Goal: Task Accomplishment & Management: Complete application form

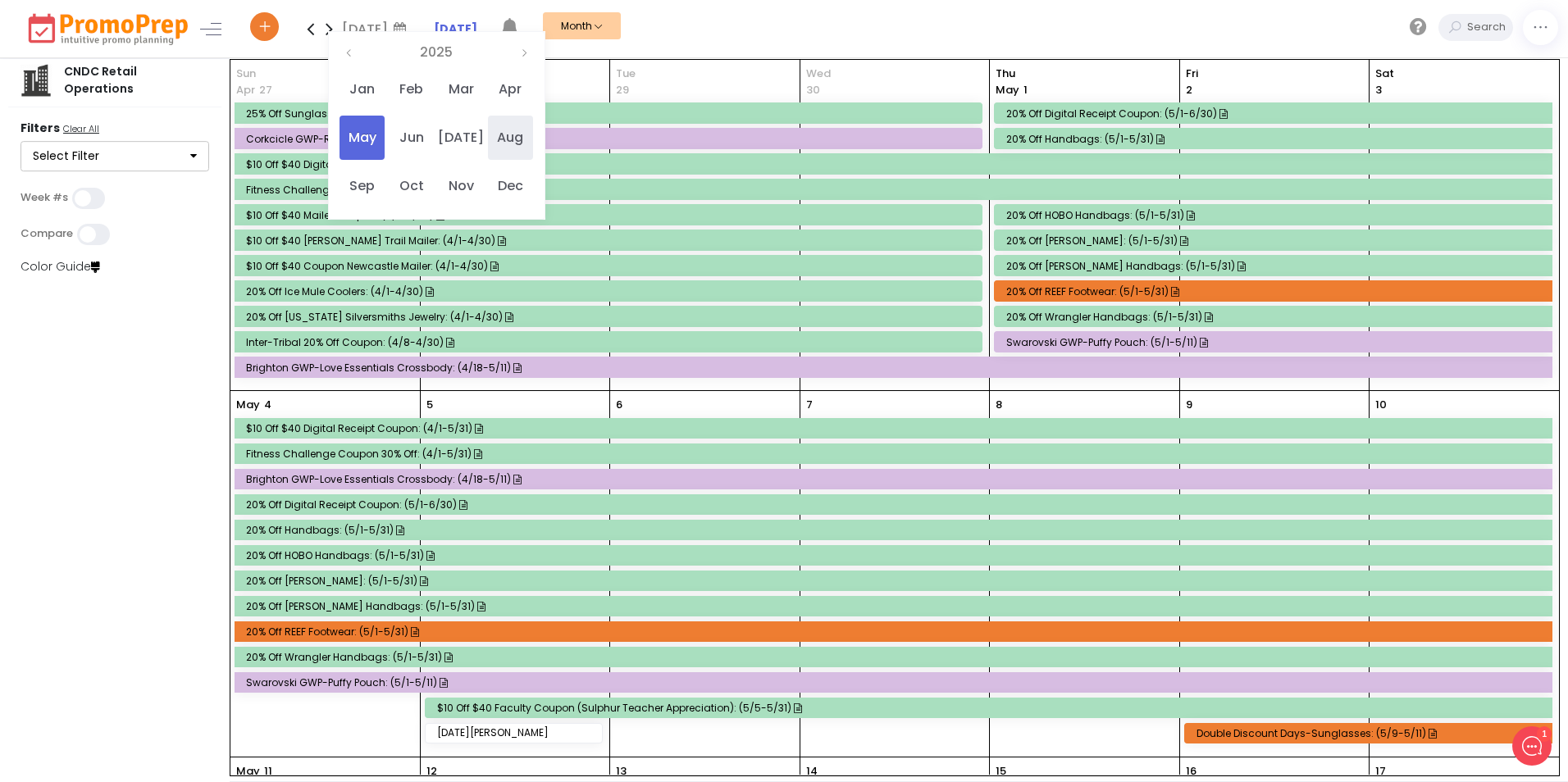
click at [510, 135] on span "Aug" at bounding box center [511, 138] width 45 height 44
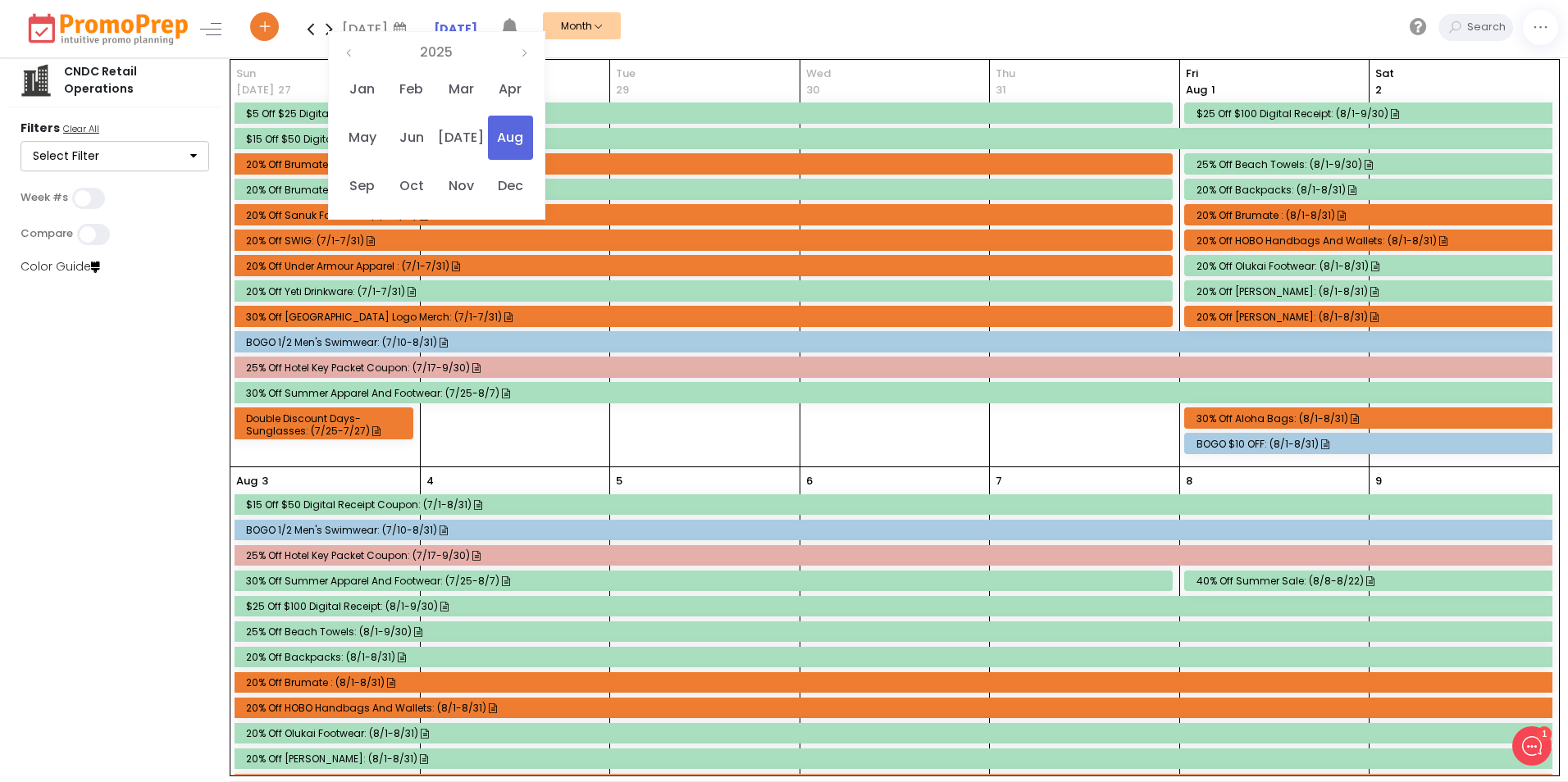
click at [326, 113] on div "$5 off $25 Digital Receipt Coupon: (6/1-7/31)" at bounding box center [705, 113] width 919 height 12
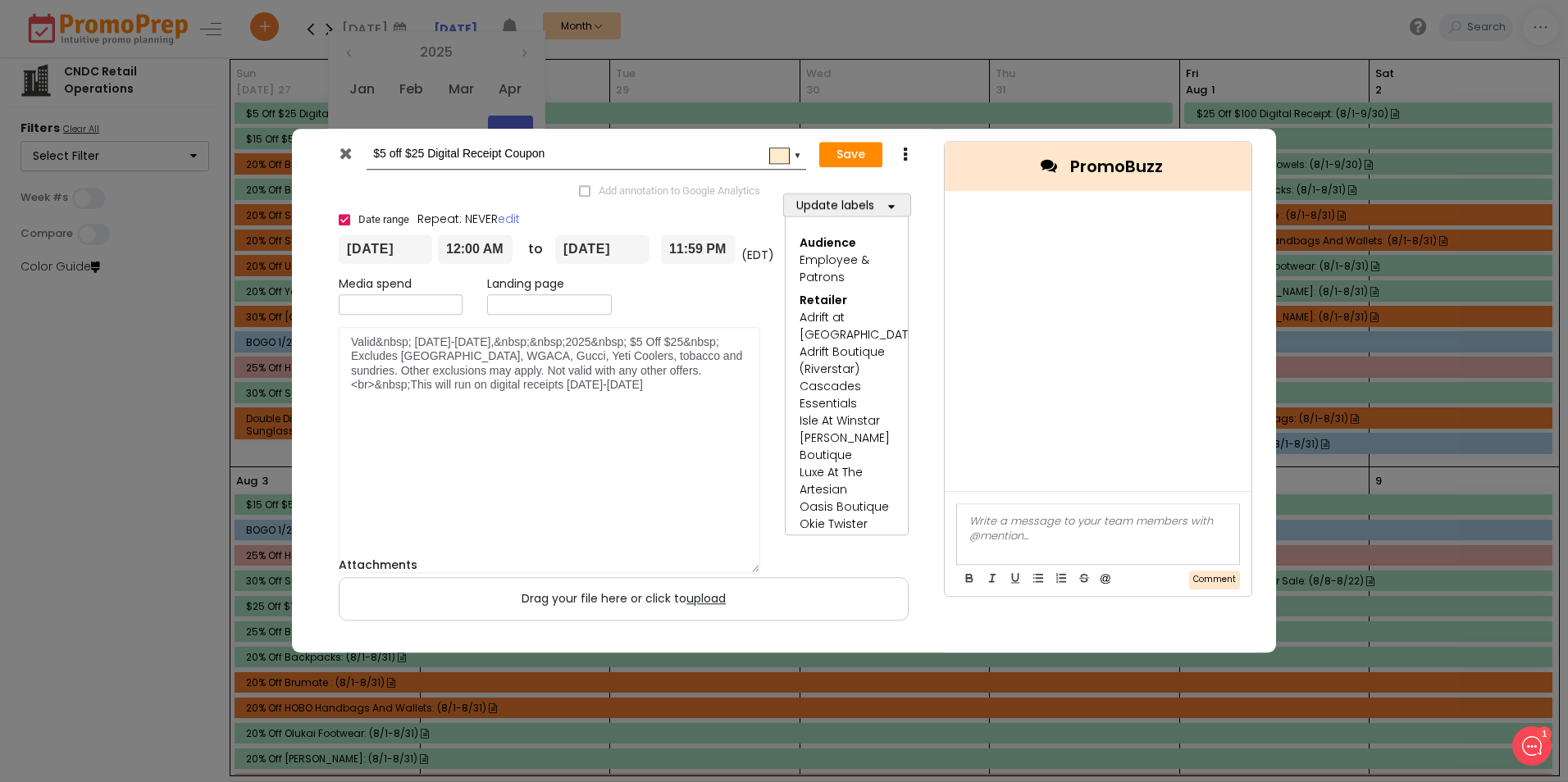
click at [326, 113] on div "$5 off $25 Digital Receipt Coupon ▼ Save Duplicate Delete Add annotation to Goo…" at bounding box center [784, 391] width 1568 height 782
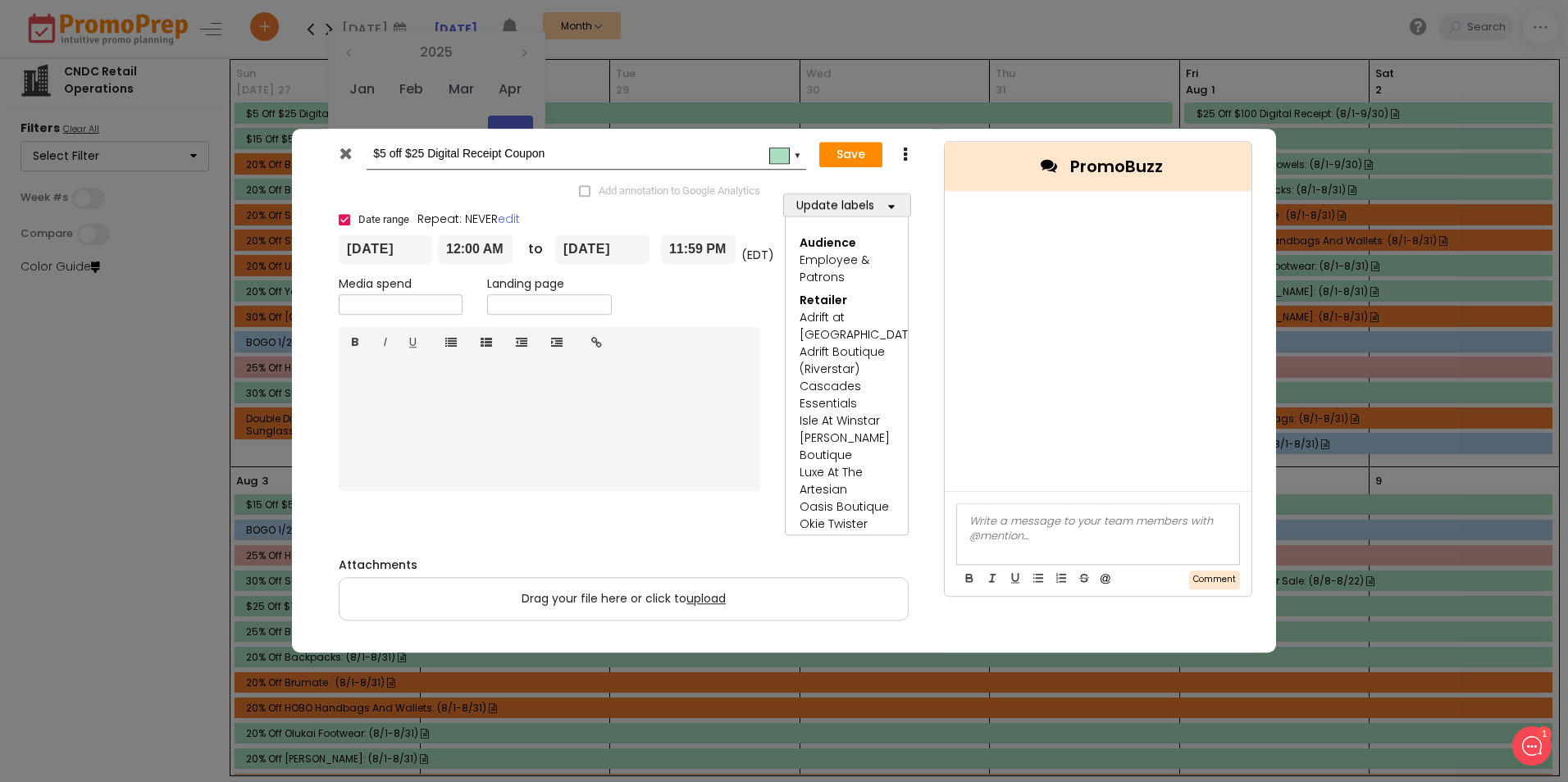
click at [346, 147] on icon at bounding box center [346, 153] width 12 height 17
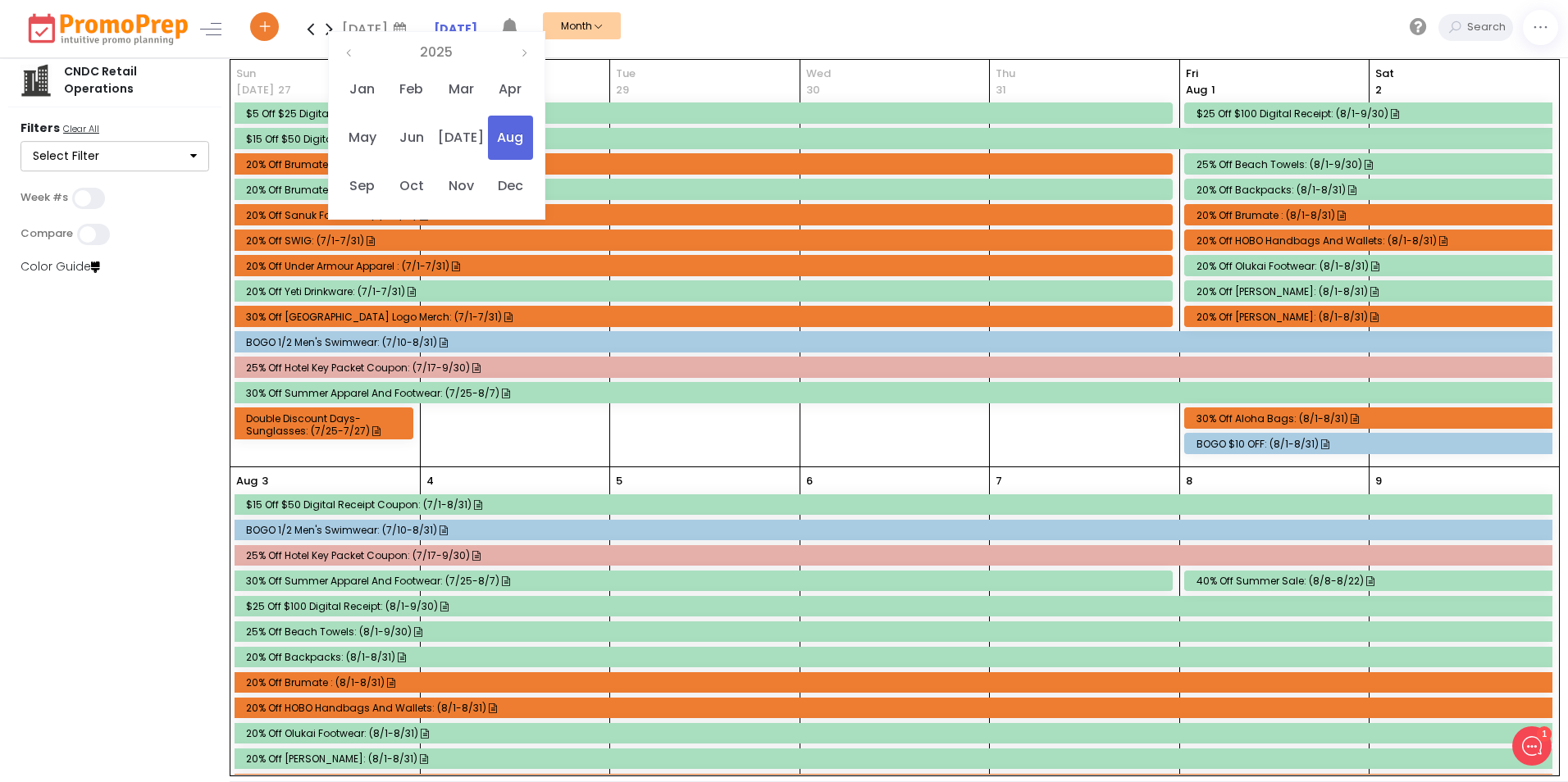
click at [262, 29] on icon at bounding box center [265, 29] width 15 height 6
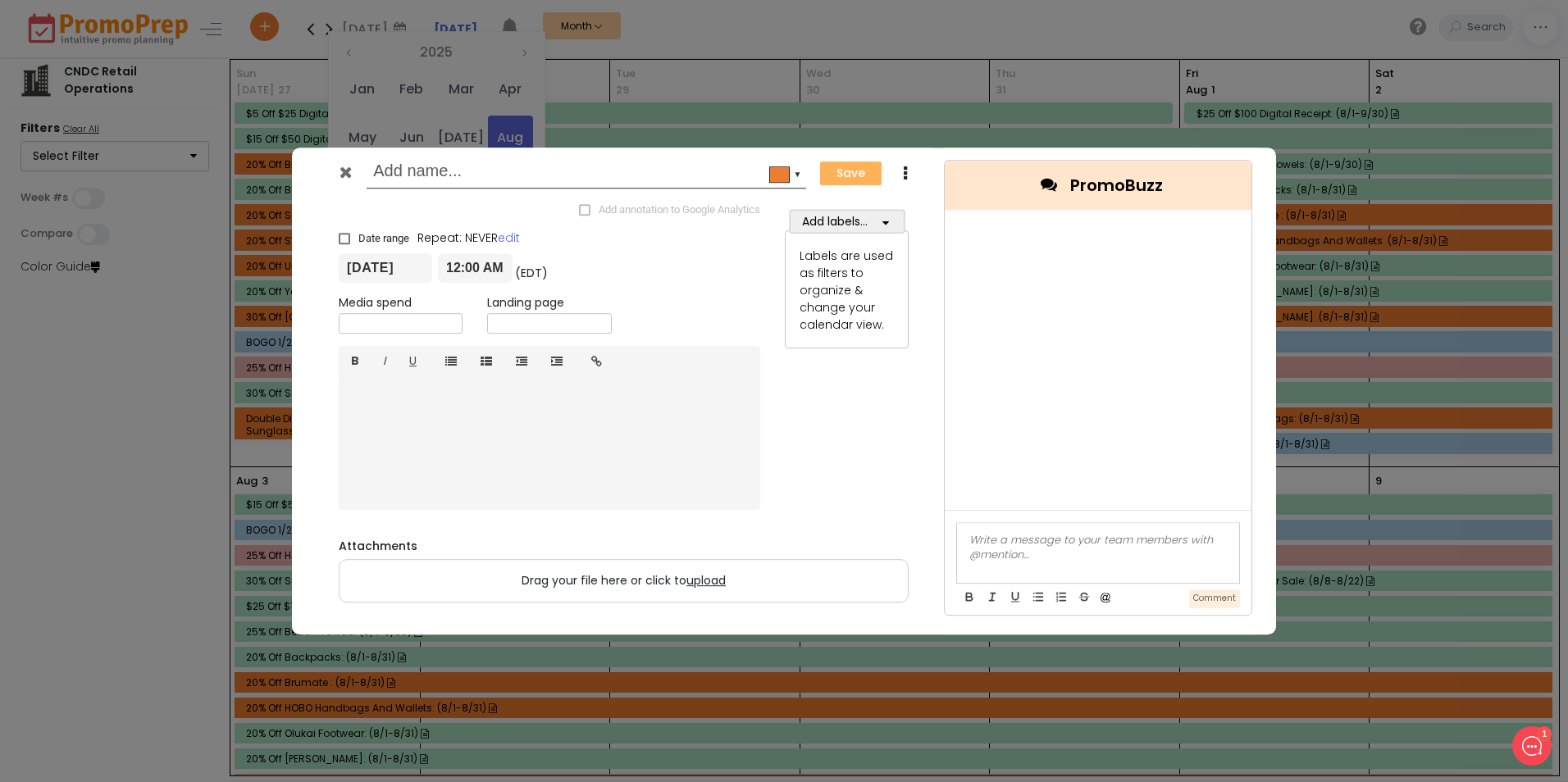
click at [404, 179] on input "text" at bounding box center [583, 173] width 421 height 30
type input "$10 off $40 Digital Receipt Coupon"
click at [348, 236] on span at bounding box center [345, 239] width 12 height 12
click at [340, 232] on input "Date range" at bounding box center [339, 231] width 1 height 1
checkbox input "true"
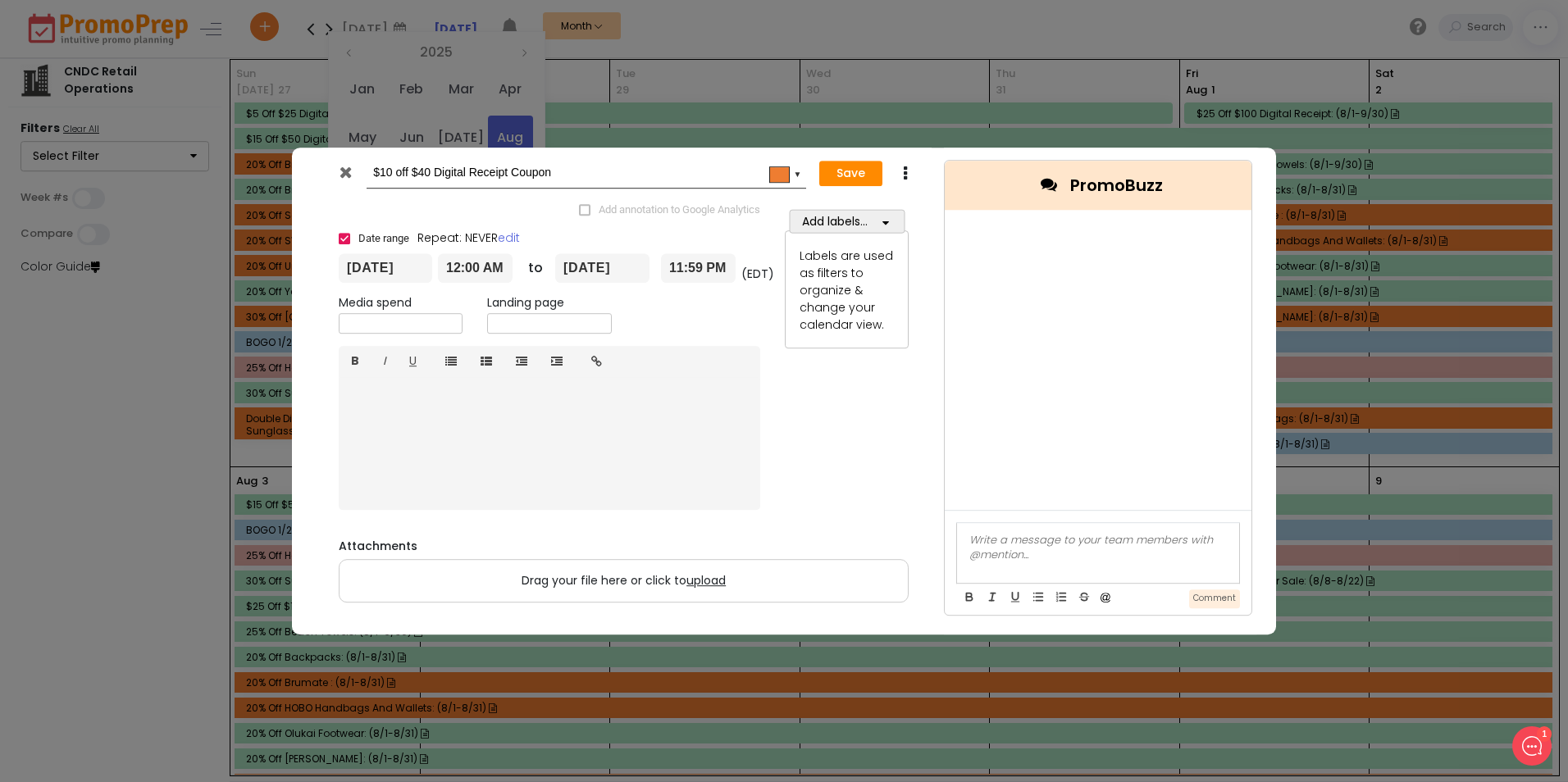
click at [367, 273] on input "[DATE]" at bounding box center [385, 268] width 94 height 30
click at [540, 302] on th at bounding box center [533, 303] width 29 height 25
click at [399, 342] on td "1" at bounding box center [390, 353] width 29 height 25
type input "[DATE]"
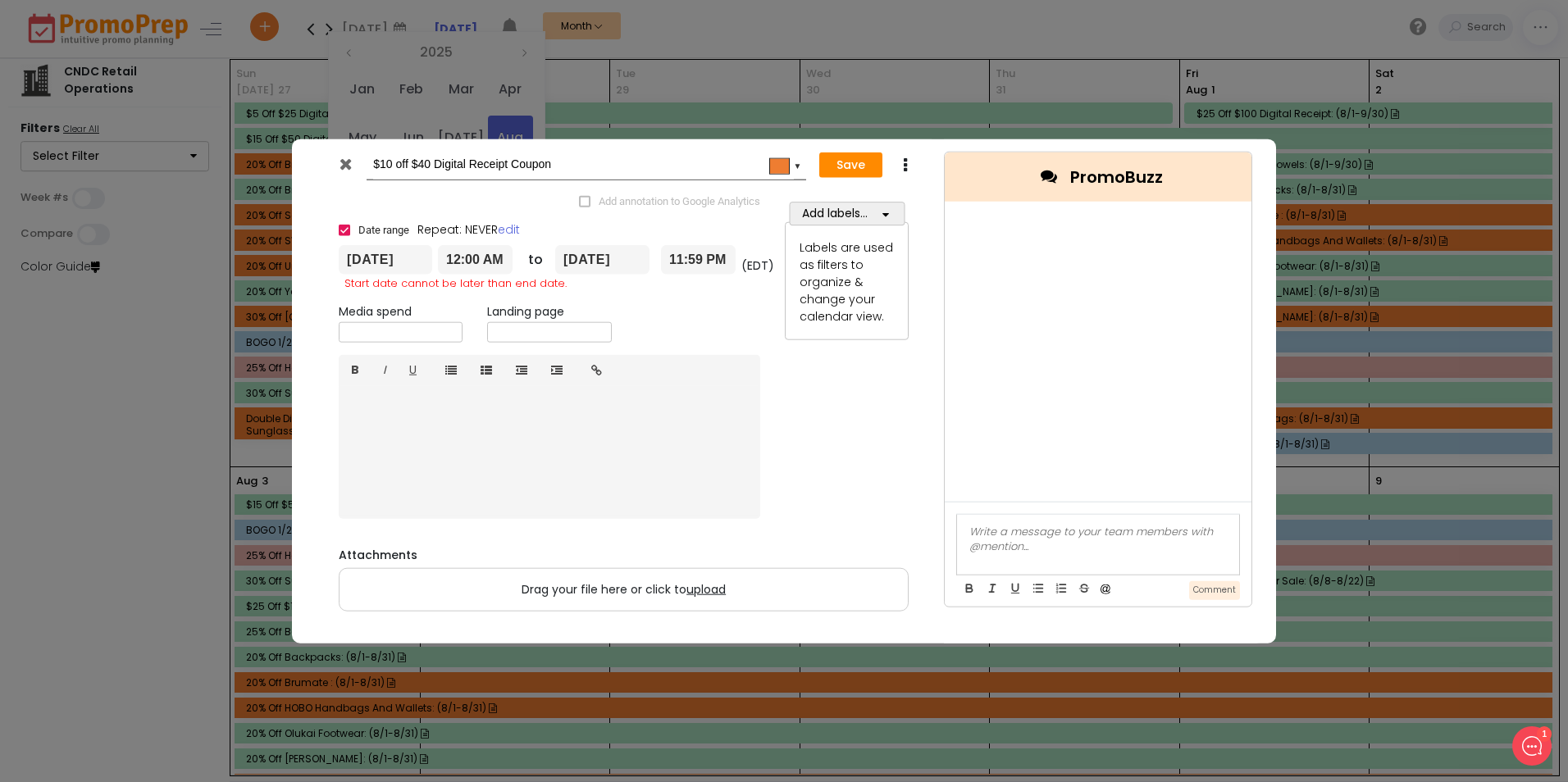
click at [598, 258] on input "[DATE]" at bounding box center [603, 260] width 94 height 30
click at [743, 292] on th at bounding box center [750, 295] width 29 height 25
click at [718, 437] on td "31" at bounding box center [721, 442] width 29 height 25
type input "[DATE]"
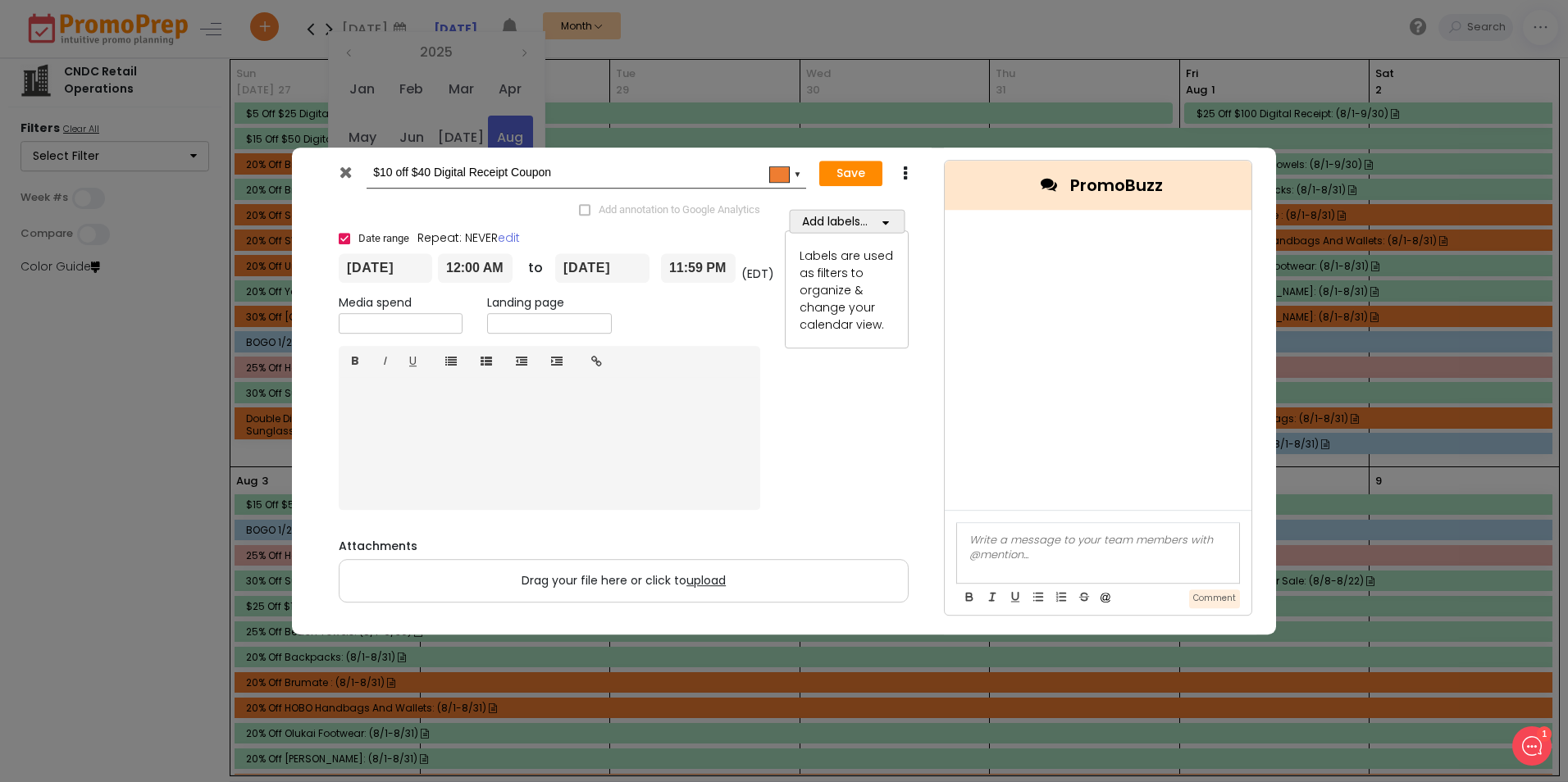
click at [883, 223] on icon "button" at bounding box center [886, 222] width 7 height 12
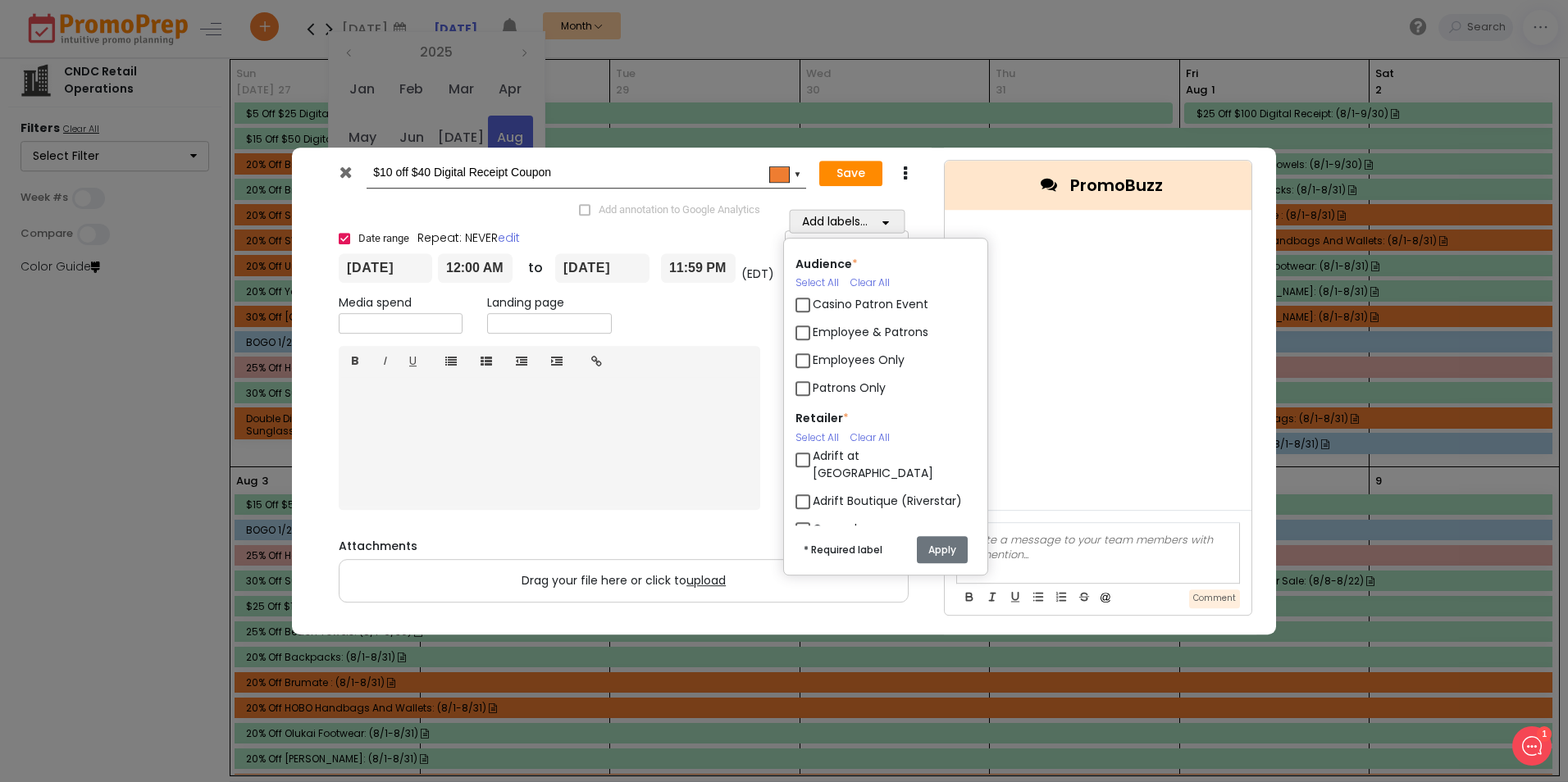
click at [813, 335] on label "Employee & Patrons" at bounding box center [871, 332] width 116 height 17
click at [813, 331] on input "Employee & Patrons" at bounding box center [818, 326] width 11 height 11
checkbox input "true"
click at [813, 386] on label "Patrons Only" at bounding box center [849, 388] width 73 height 17
click at [813, 386] on input "Patrons Only" at bounding box center [818, 381] width 11 height 11
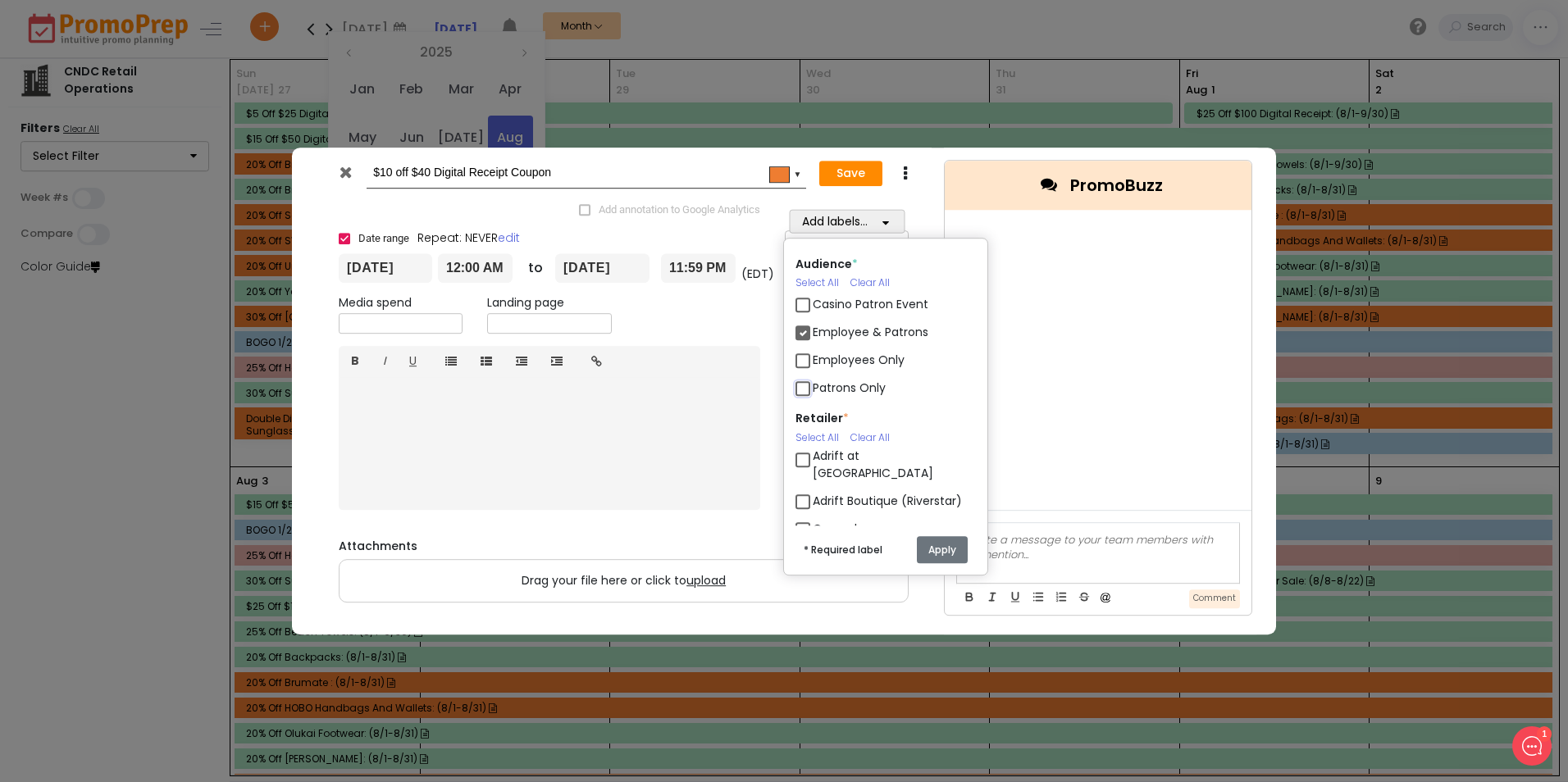
checkbox input "true"
click at [813, 329] on label "Employee & Patrons" at bounding box center [871, 332] width 116 height 17
click at [813, 329] on input "Employee & Patrons" at bounding box center [818, 326] width 11 height 11
checkbox input "false"
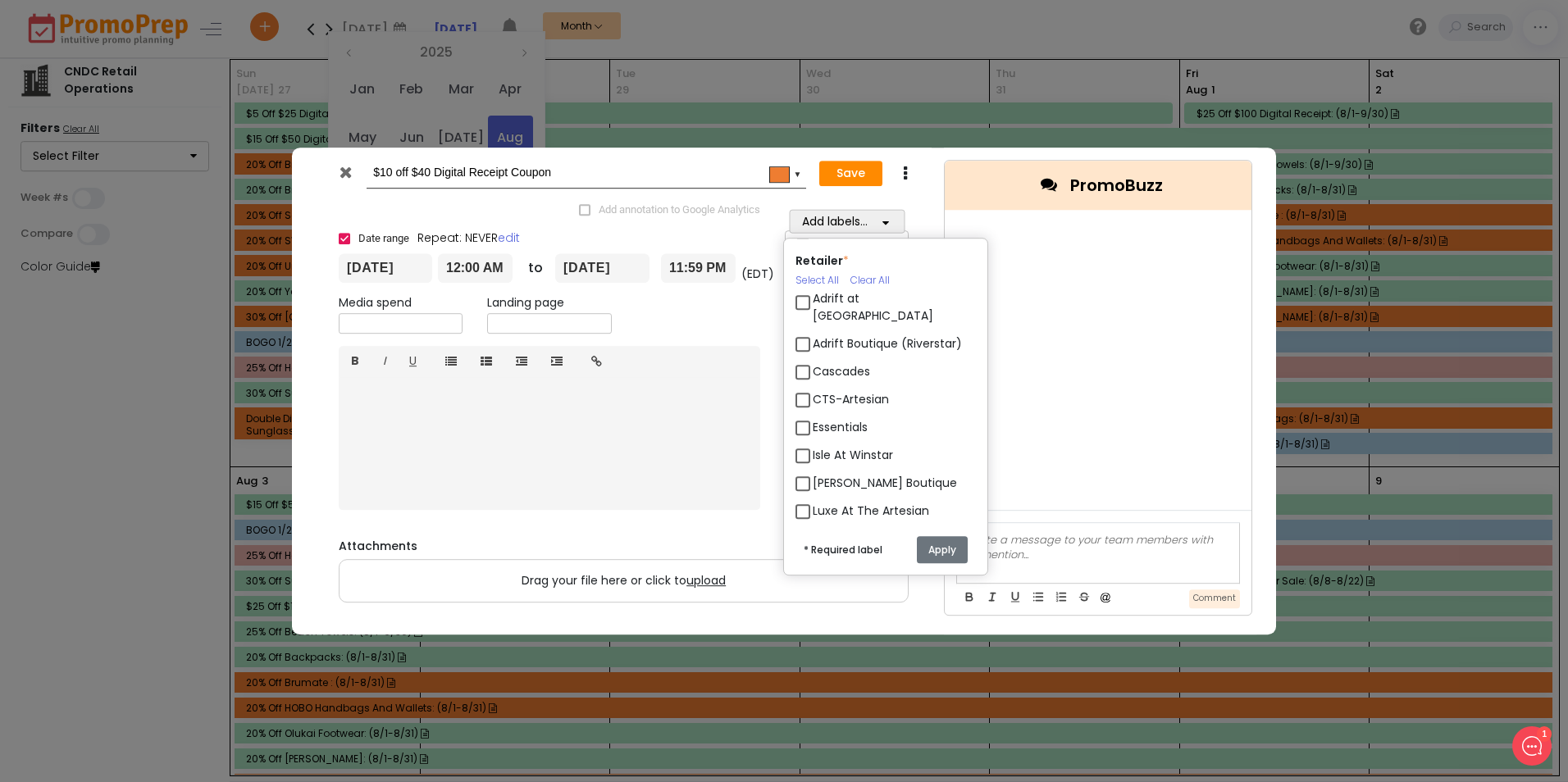
scroll to position [164, 0]
click at [813, 291] on label "Adrift at [GEOGRAPHIC_DATA]" at bounding box center [894, 301] width 163 height 35
click at [813, 291] on input "Adrift at [GEOGRAPHIC_DATA]" at bounding box center [818, 288] width 11 height 11
checkbox input "true"
click at [813, 329] on label "Adrift Boutique (Riverstar)" at bounding box center [888, 337] width 149 height 17
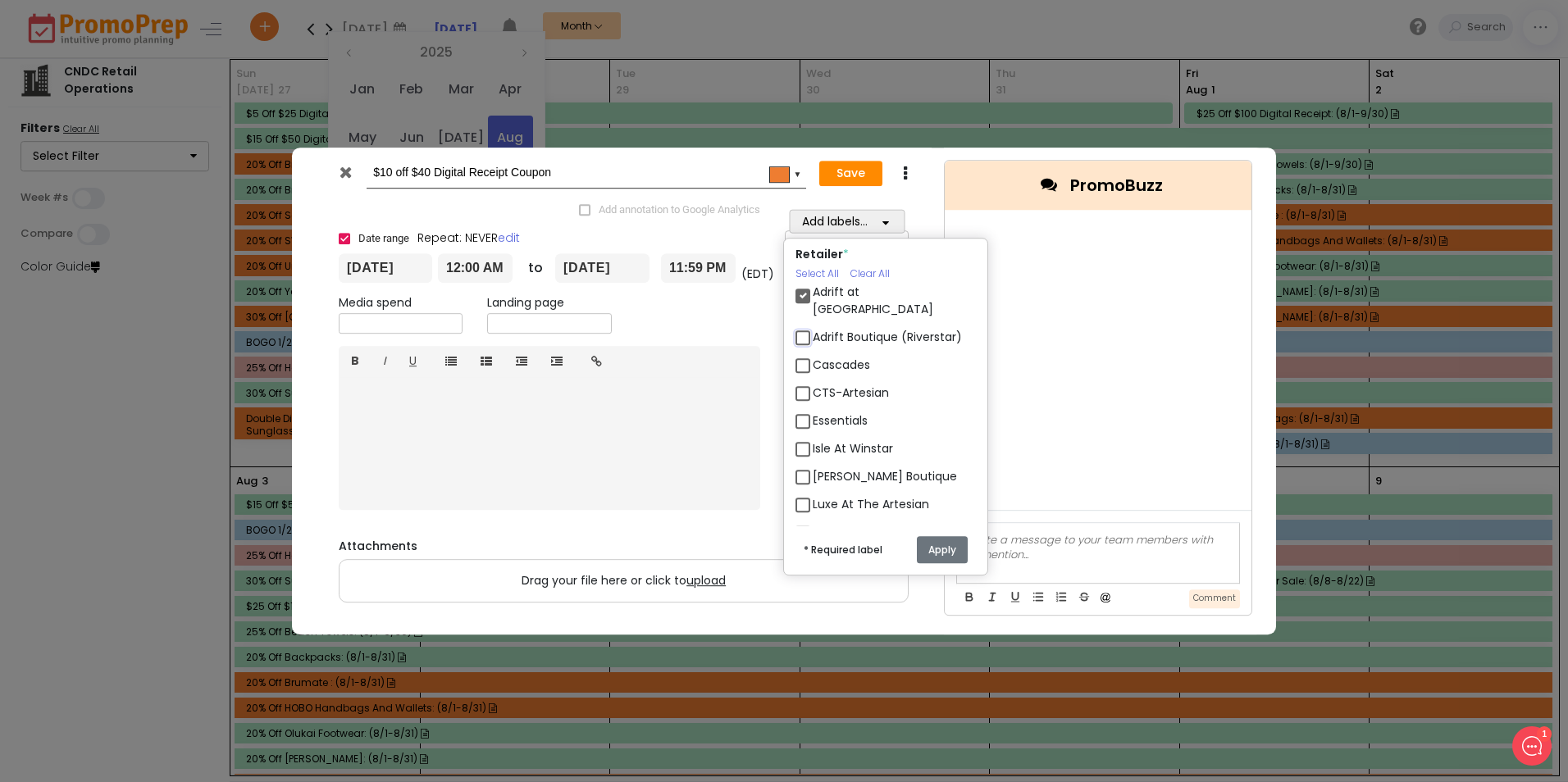
click at [813, 326] on input "Adrift Boutique (Riverstar)" at bounding box center [818, 331] width 11 height 11
checkbox input "true"
click at [813, 356] on label "Cascades" at bounding box center [841, 364] width 57 height 17
click at [813, 353] on input "Cascades" at bounding box center [818, 358] width 11 height 11
checkbox input "true"
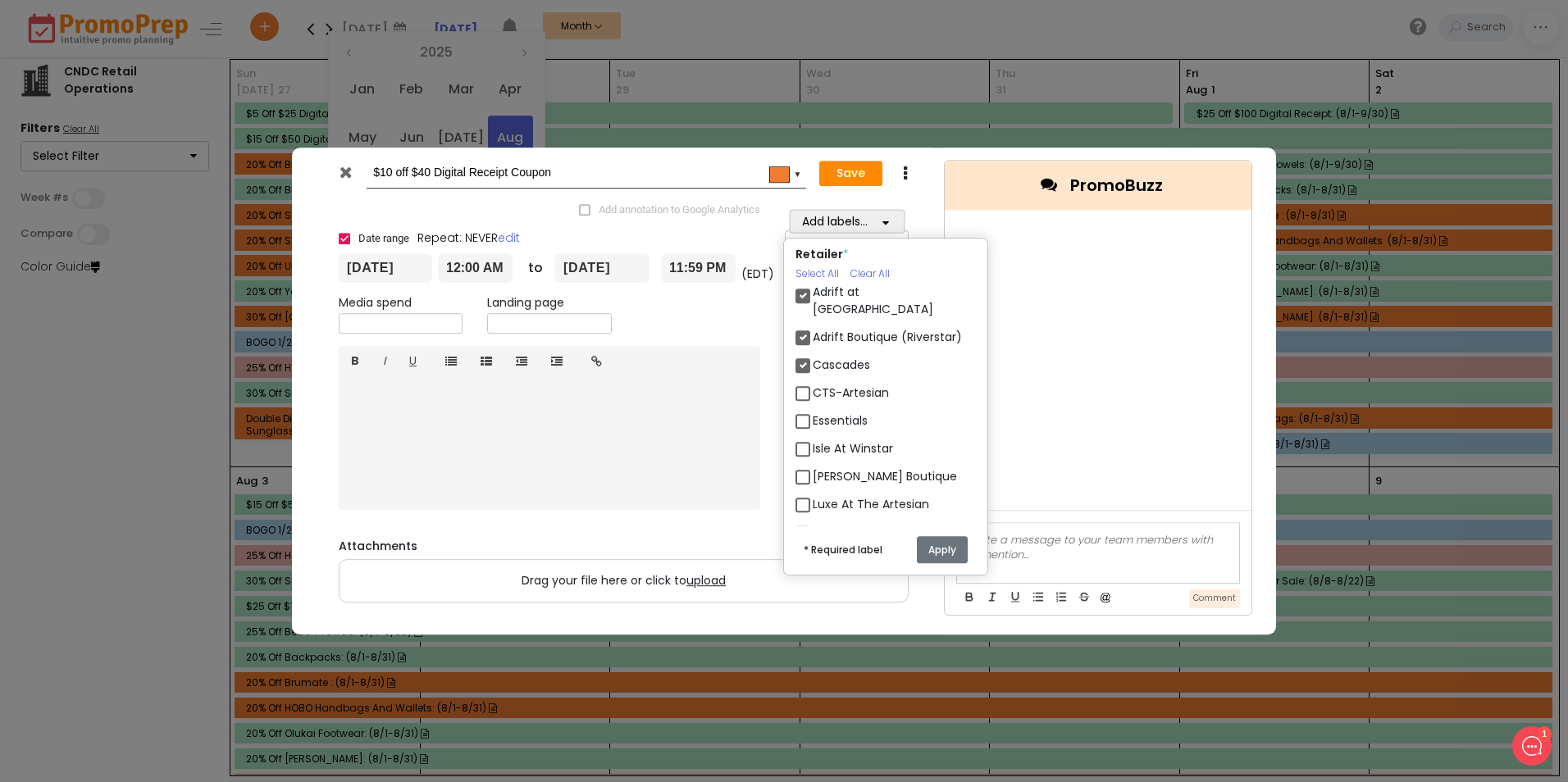
click at [813, 413] on label "Essentials" at bounding box center [840, 421] width 55 height 17
click at [813, 411] on input "Essentials" at bounding box center [818, 414] width 11 height 11
checkbox input "true"
click at [813, 440] on label "Isle At Winstar" at bounding box center [853, 448] width 80 height 17
click at [813, 437] on input "Isle At Winstar" at bounding box center [818, 442] width 11 height 11
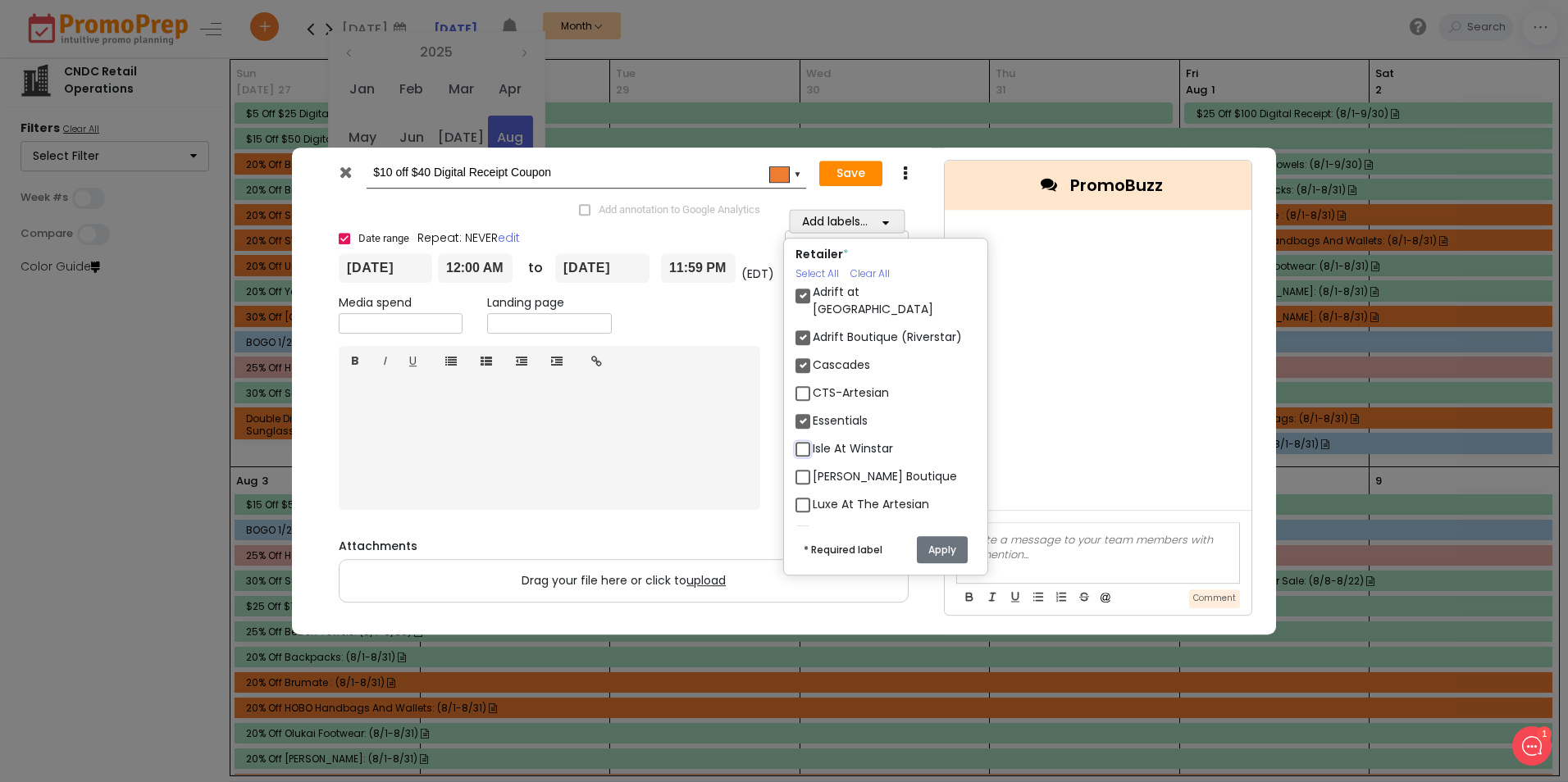
checkbox input "true"
click at [813, 468] on label "[PERSON_NAME] Boutique" at bounding box center [885, 476] width 144 height 17
click at [813, 465] on input "[PERSON_NAME] Boutique" at bounding box center [818, 470] width 11 height 11
checkbox input "true"
click at [813, 496] on label "Luxe At The Artesian" at bounding box center [871, 504] width 116 height 17
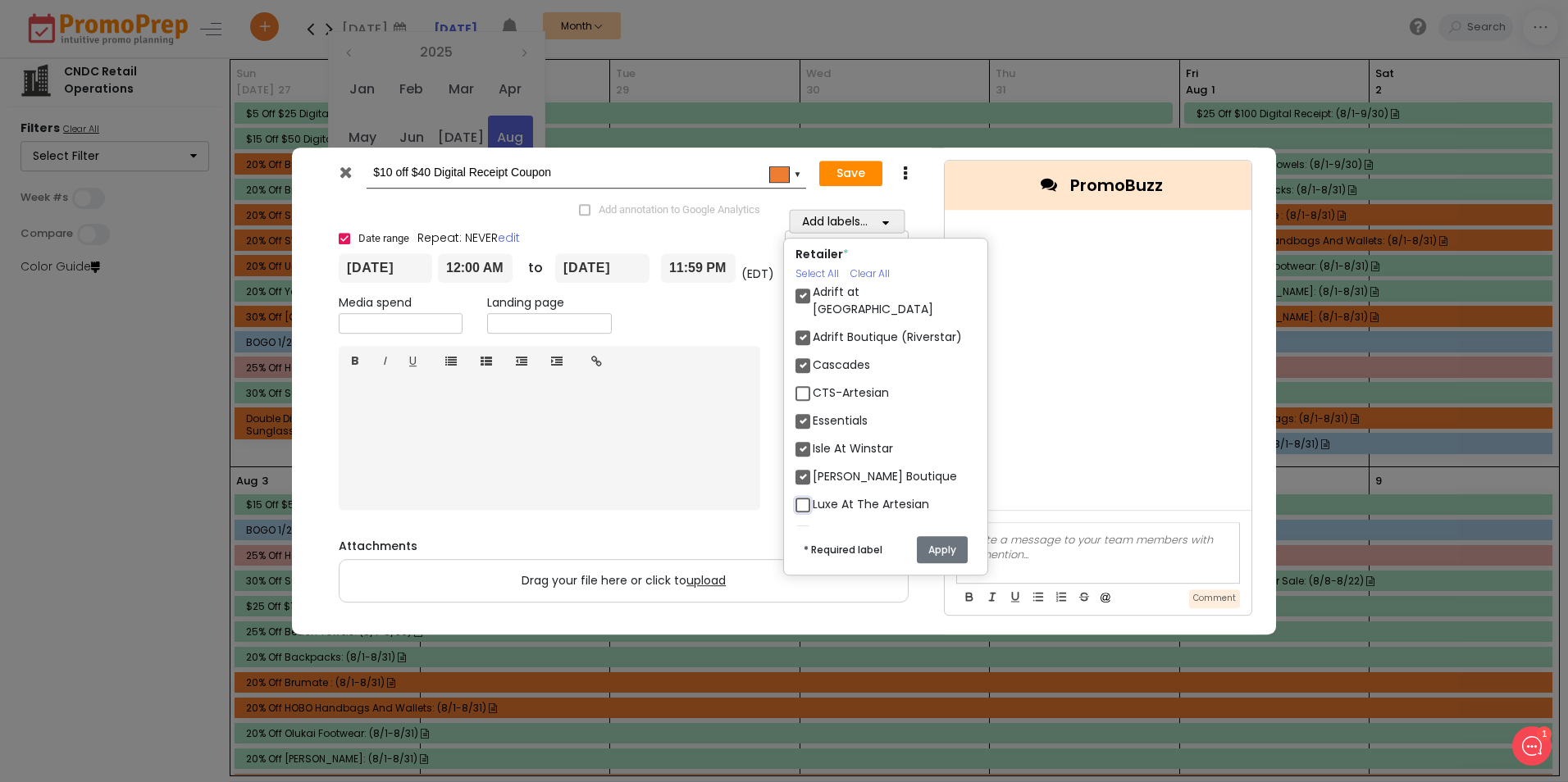
click at [813, 493] on input "Luxe At The Artesian" at bounding box center [818, 498] width 11 height 11
checkbox input "true"
click at [813, 524] on label "Oasis Boutique" at bounding box center [855, 532] width 85 height 17
click at [813, 520] on input "Oasis Boutique" at bounding box center [818, 525] width 11 height 11
checkbox input "true"
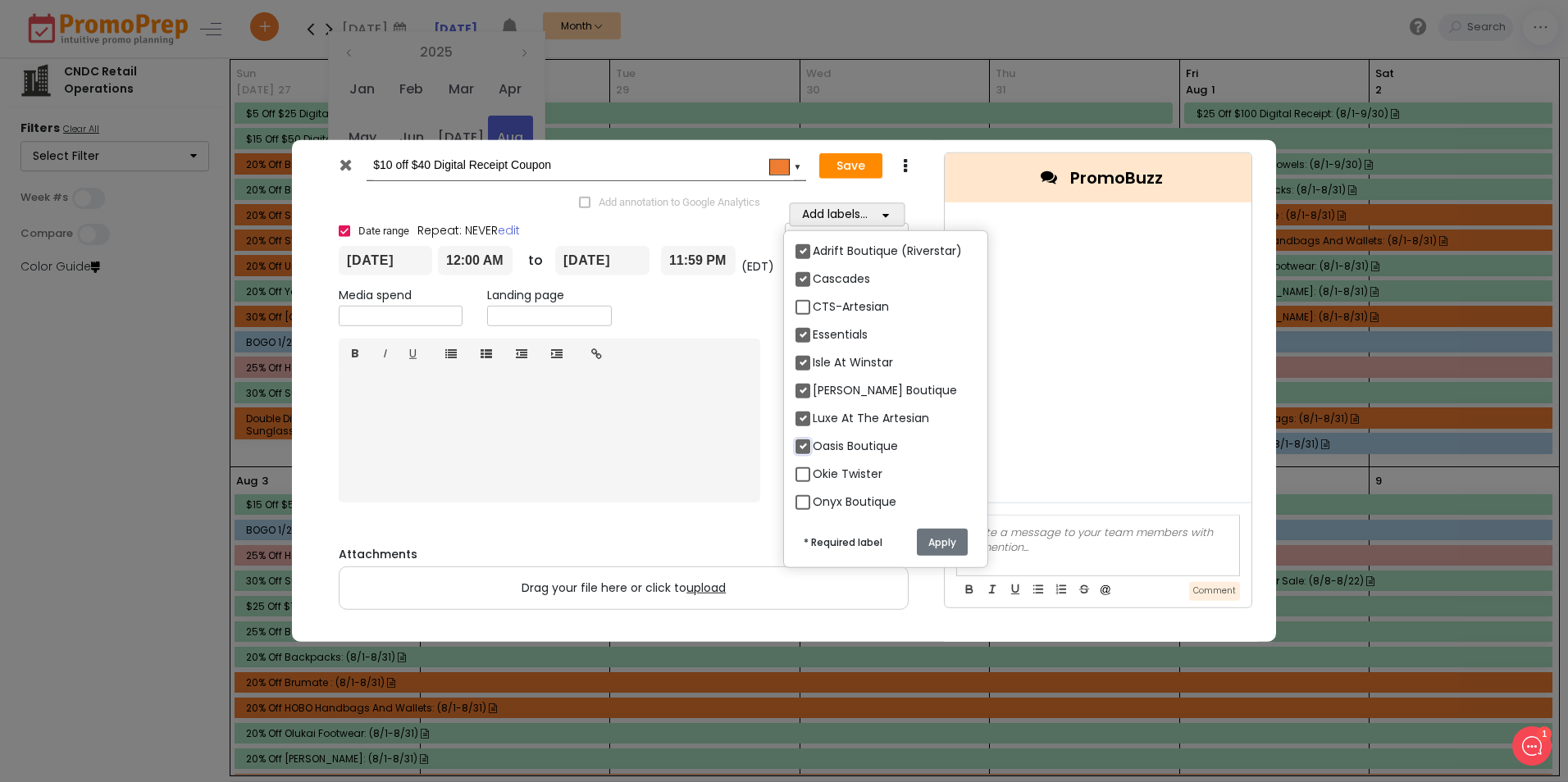
scroll to position [328, 0]
click at [813, 408] on label "Onyx Boutique" at bounding box center [854, 416] width 84 height 17
click at [813, 408] on input "Onyx Boutique" at bounding box center [818, 409] width 11 height 11
checkbox input "true"
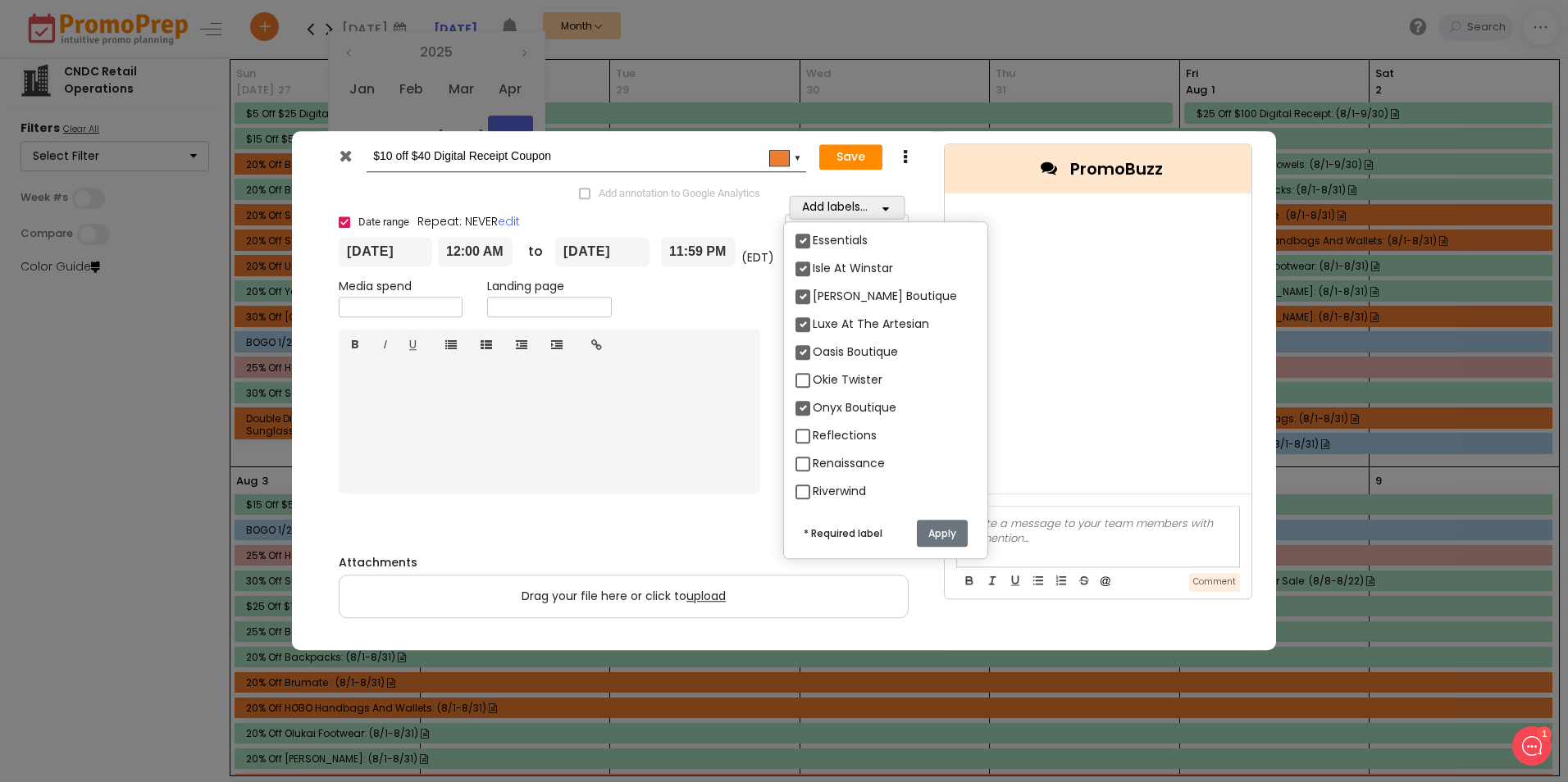
click at [813, 378] on label "Okie Twister" at bounding box center [848, 379] width 70 height 17
click at [813, 378] on input "Okie Twister" at bounding box center [818, 373] width 11 height 11
checkbox input "true"
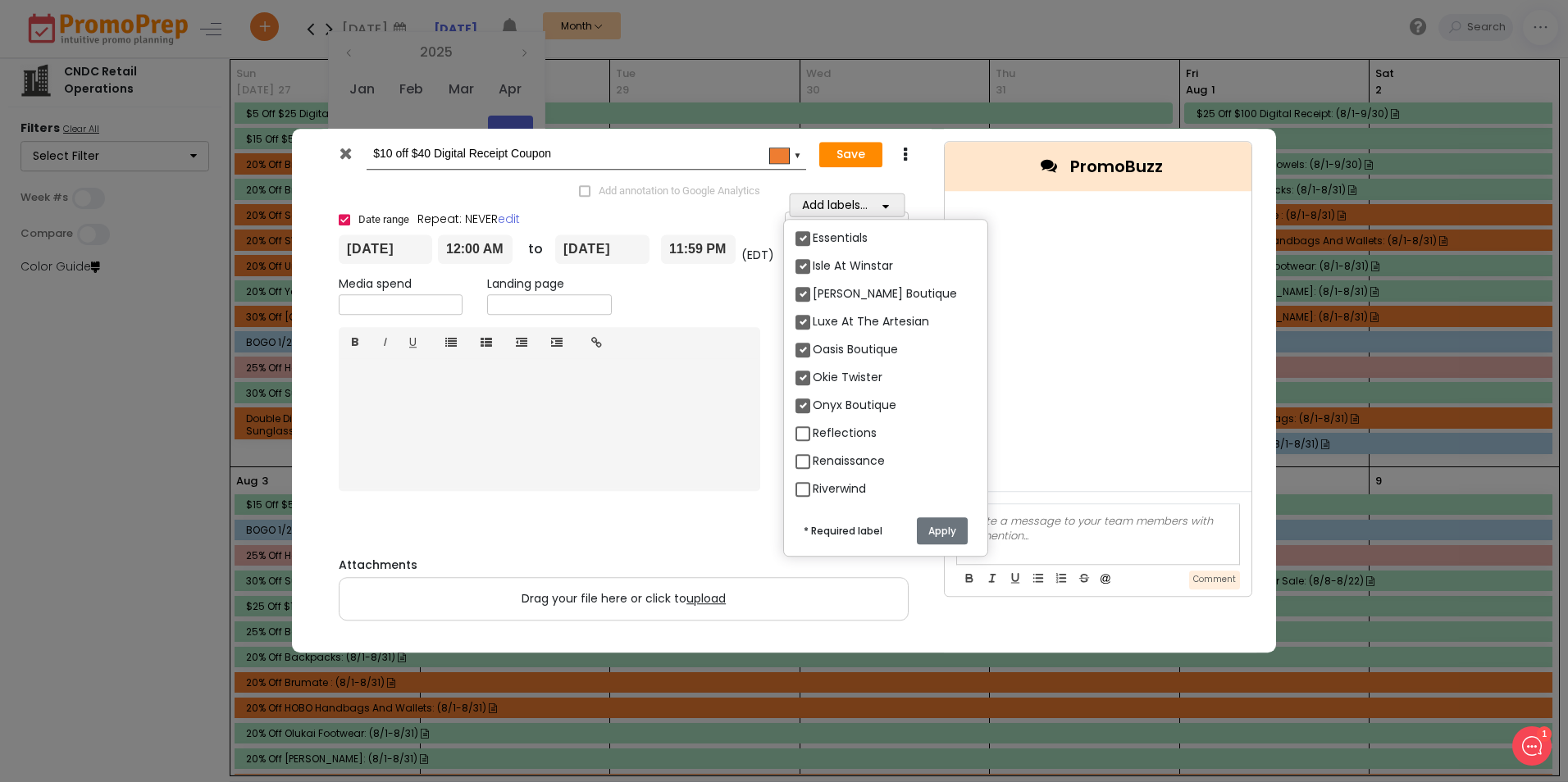
click at [813, 425] on label "Reflections" at bounding box center [844, 433] width 64 height 17
click at [813, 423] on input "Reflections" at bounding box center [818, 427] width 11 height 11
checkbox input "true"
click at [813, 398] on label "Riverwind" at bounding box center [840, 407] width 53 height 17
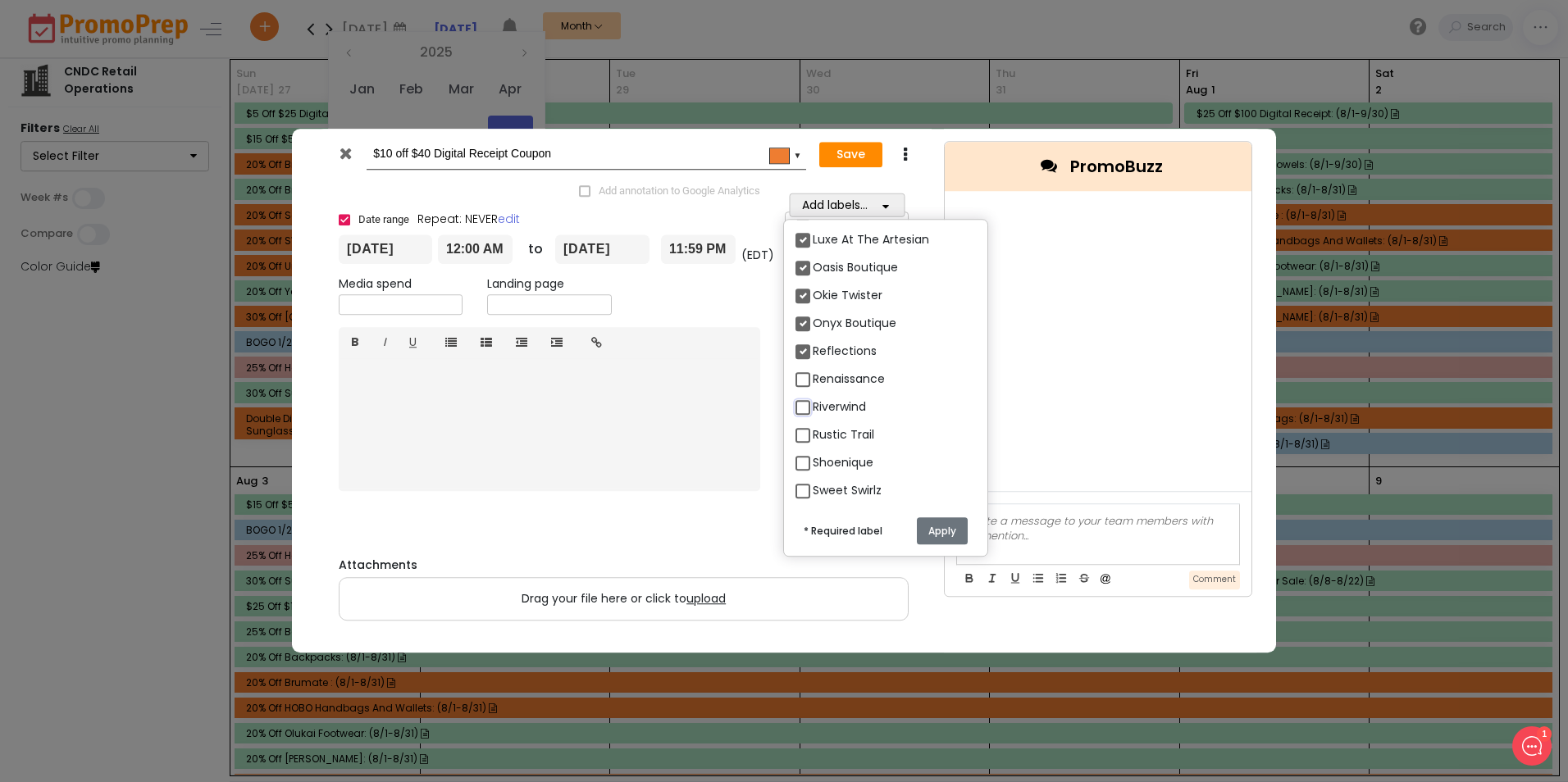
click at [813, 395] on input "Riverwind" at bounding box center [818, 400] width 11 height 11
checkbox input "true"
click at [813, 454] on label "Shoenique" at bounding box center [843, 462] width 60 height 17
click at [813, 451] on input "Shoenique" at bounding box center [818, 456] width 11 height 11
checkbox input "true"
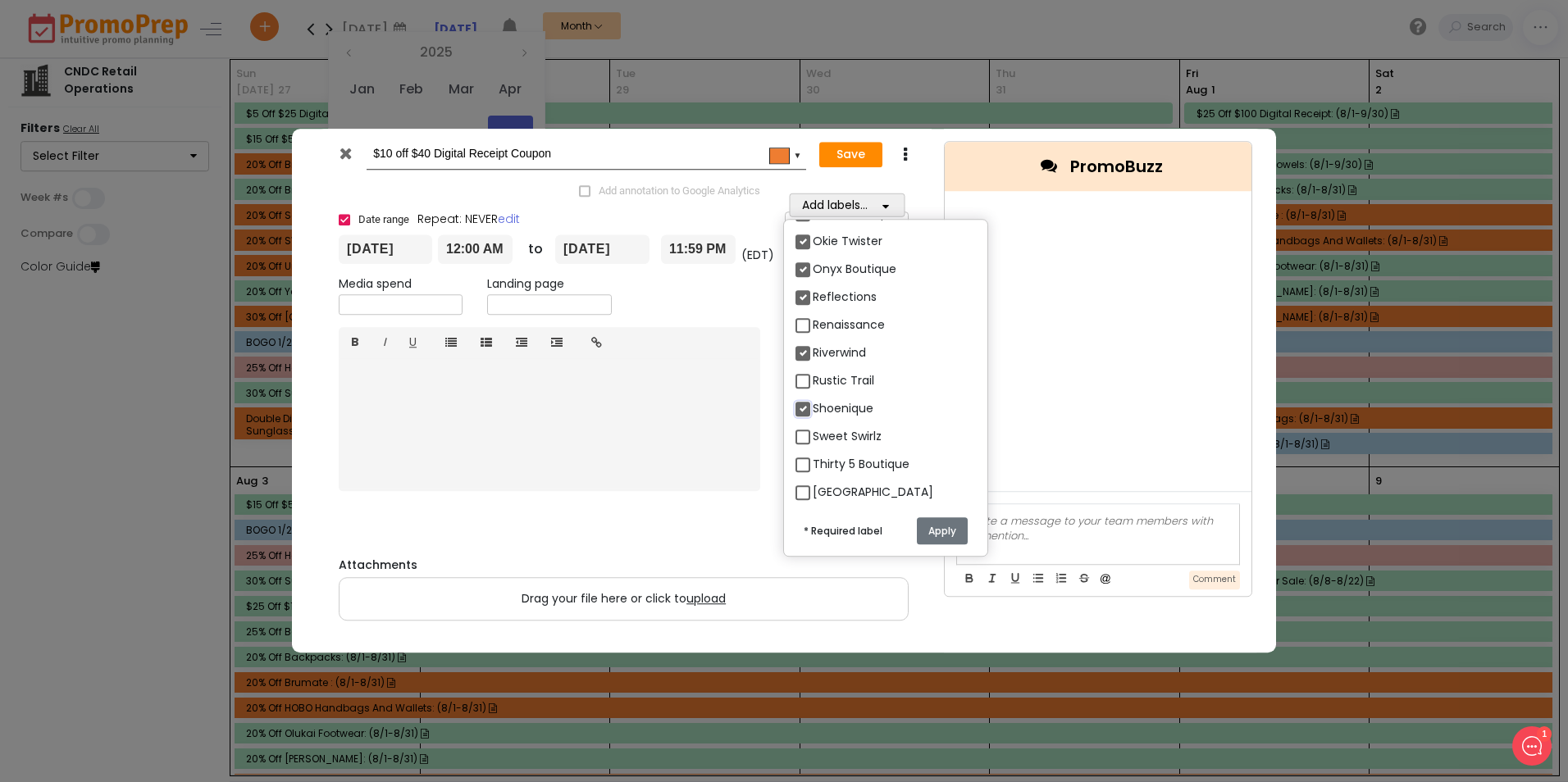
scroll to position [492, 0]
click at [813, 427] on label "Thirty 5 Boutique" at bounding box center [861, 436] width 97 height 17
click at [813, 425] on input "Thirty 5 Boutique" at bounding box center [818, 430] width 11 height 11
checkbox input "true"
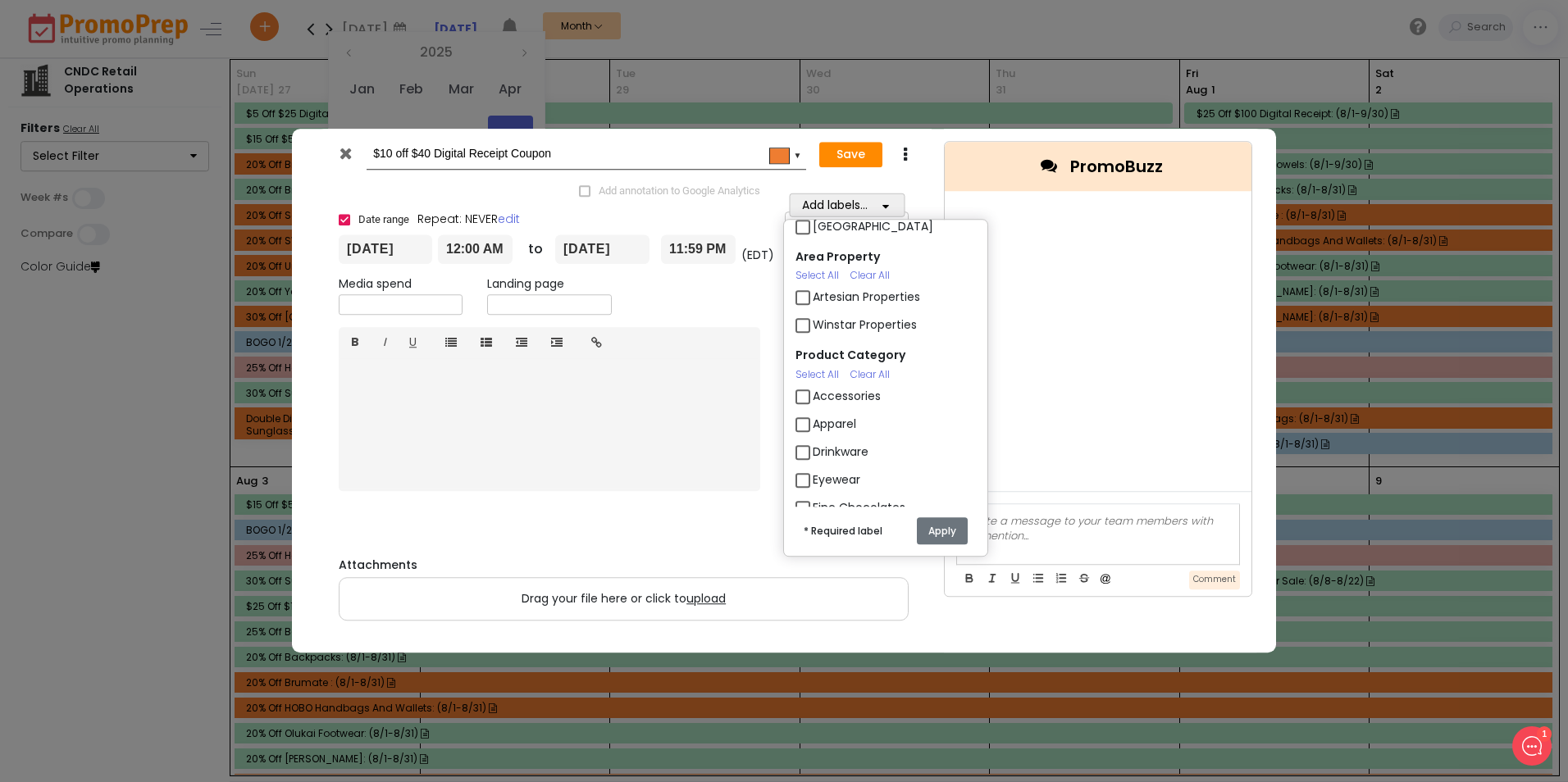
scroll to position [737, 0]
click at [813, 308] on label "Winstar Properties" at bounding box center [865, 316] width 104 height 17
click at [813, 305] on input "Winstar Properties" at bounding box center [818, 310] width 11 height 11
checkbox input "true"
click at [813, 280] on label "Artesian Properties" at bounding box center [867, 288] width 108 height 17
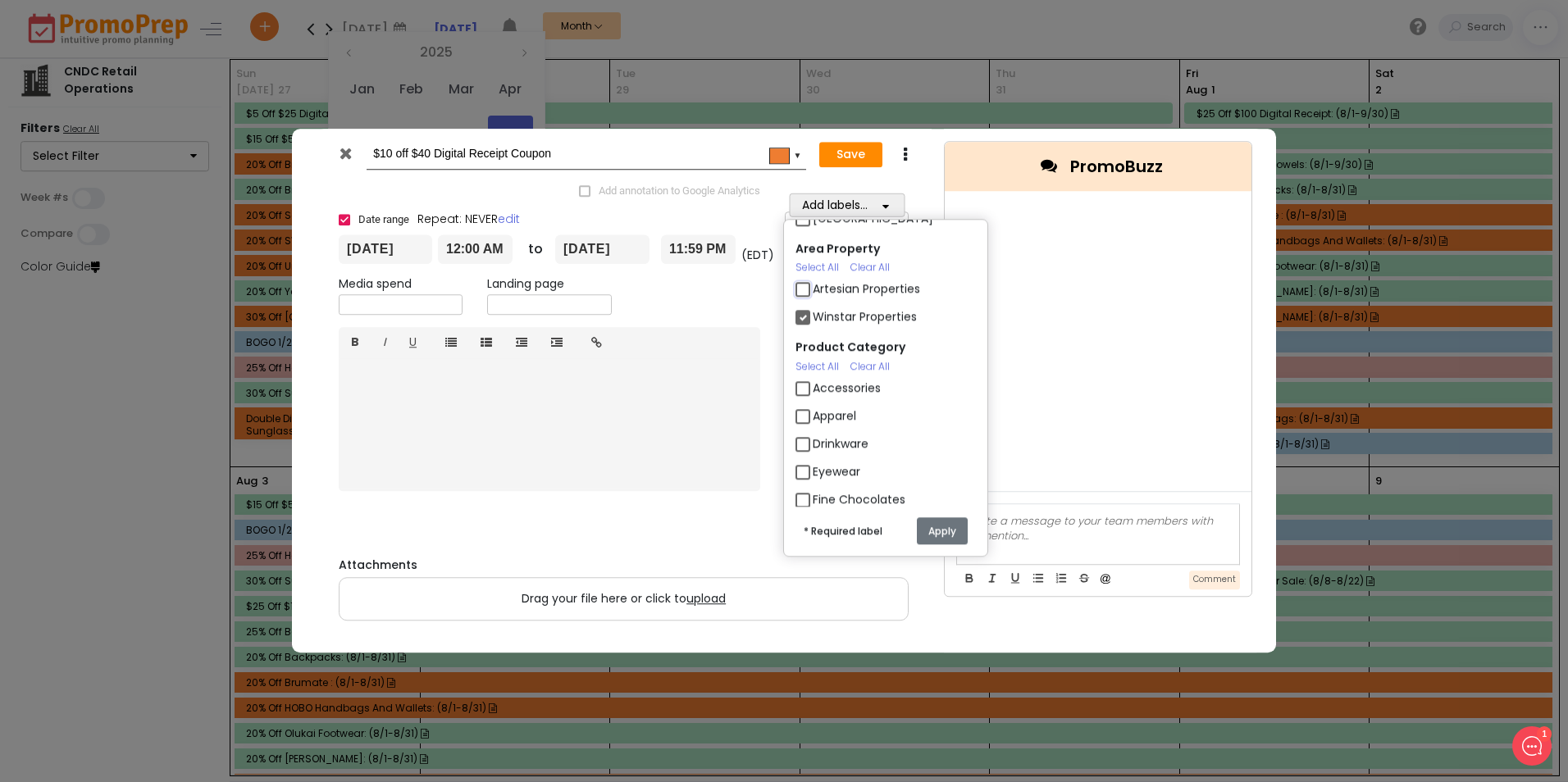
click at [813, 277] on input "Artesian Properties" at bounding box center [818, 282] width 11 height 11
checkbox input "true"
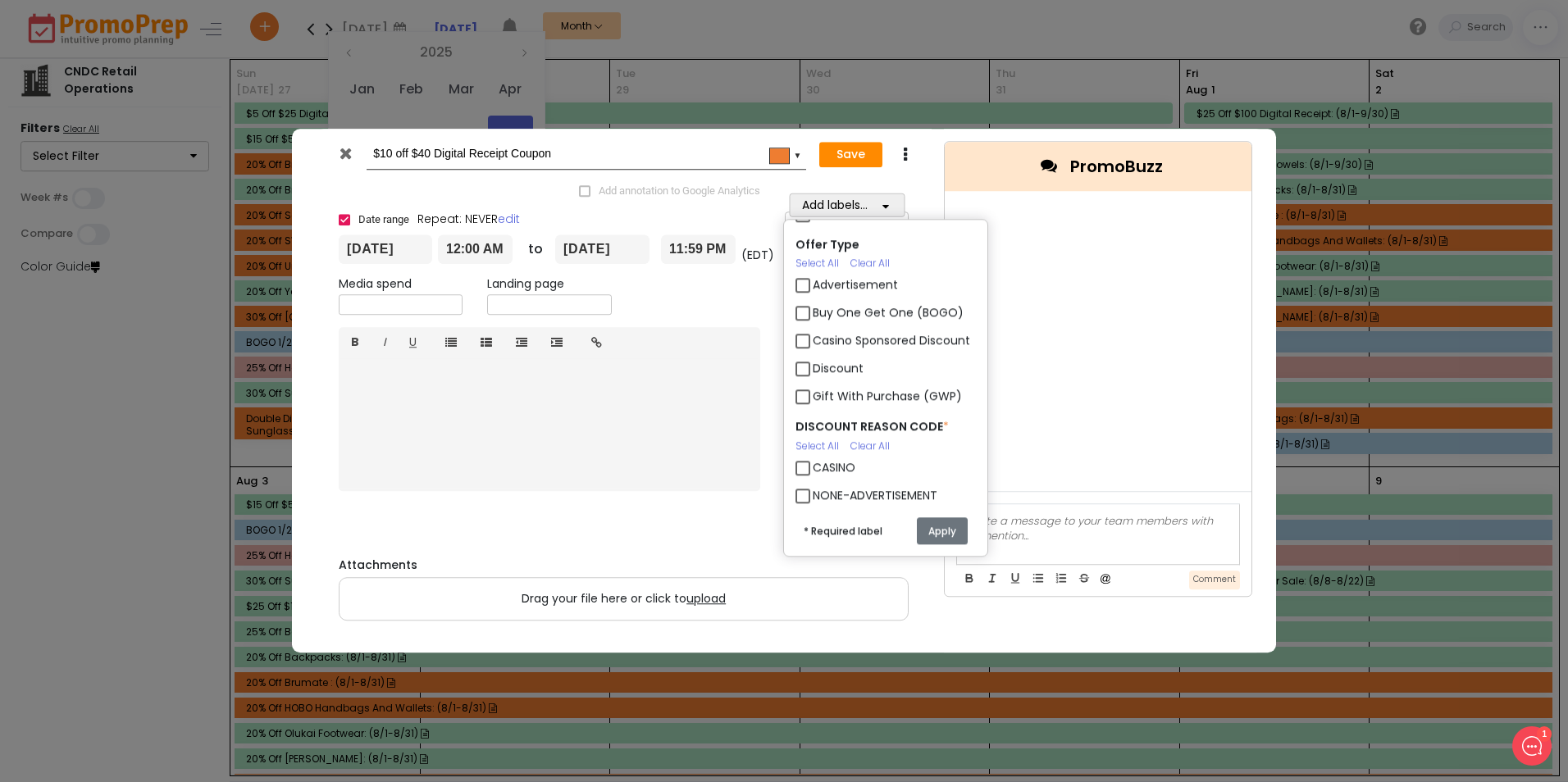
scroll to position [1229, 0]
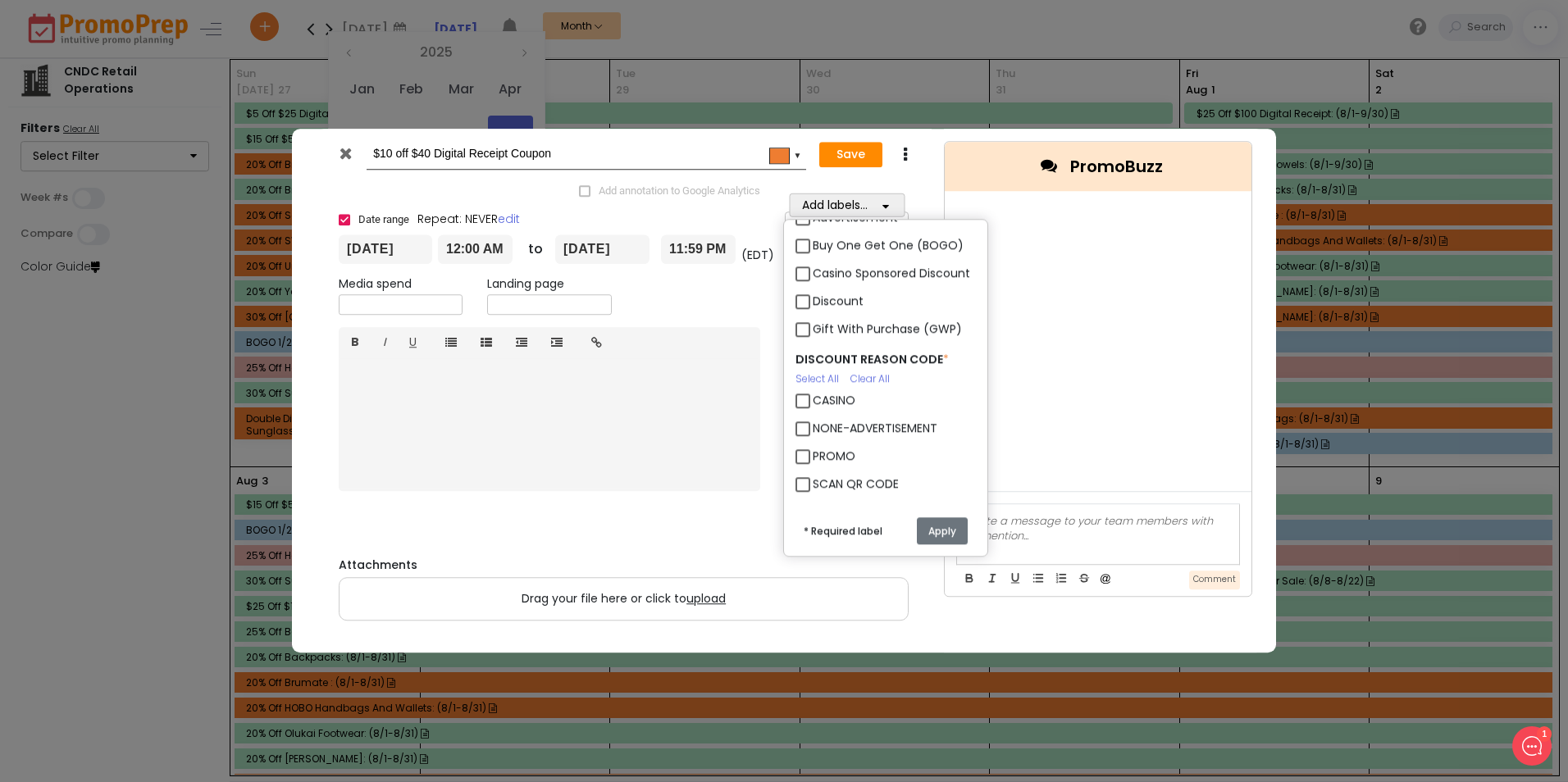
click at [813, 299] on label "Discount" at bounding box center [838, 301] width 51 height 17
click at [813, 299] on input "Discount" at bounding box center [818, 294] width 11 height 11
checkbox input "true"
click at [813, 482] on label "SCAN QR CODE" at bounding box center [856, 484] width 86 height 17
click at [813, 482] on input "SCAN QR CODE" at bounding box center [818, 477] width 11 height 11
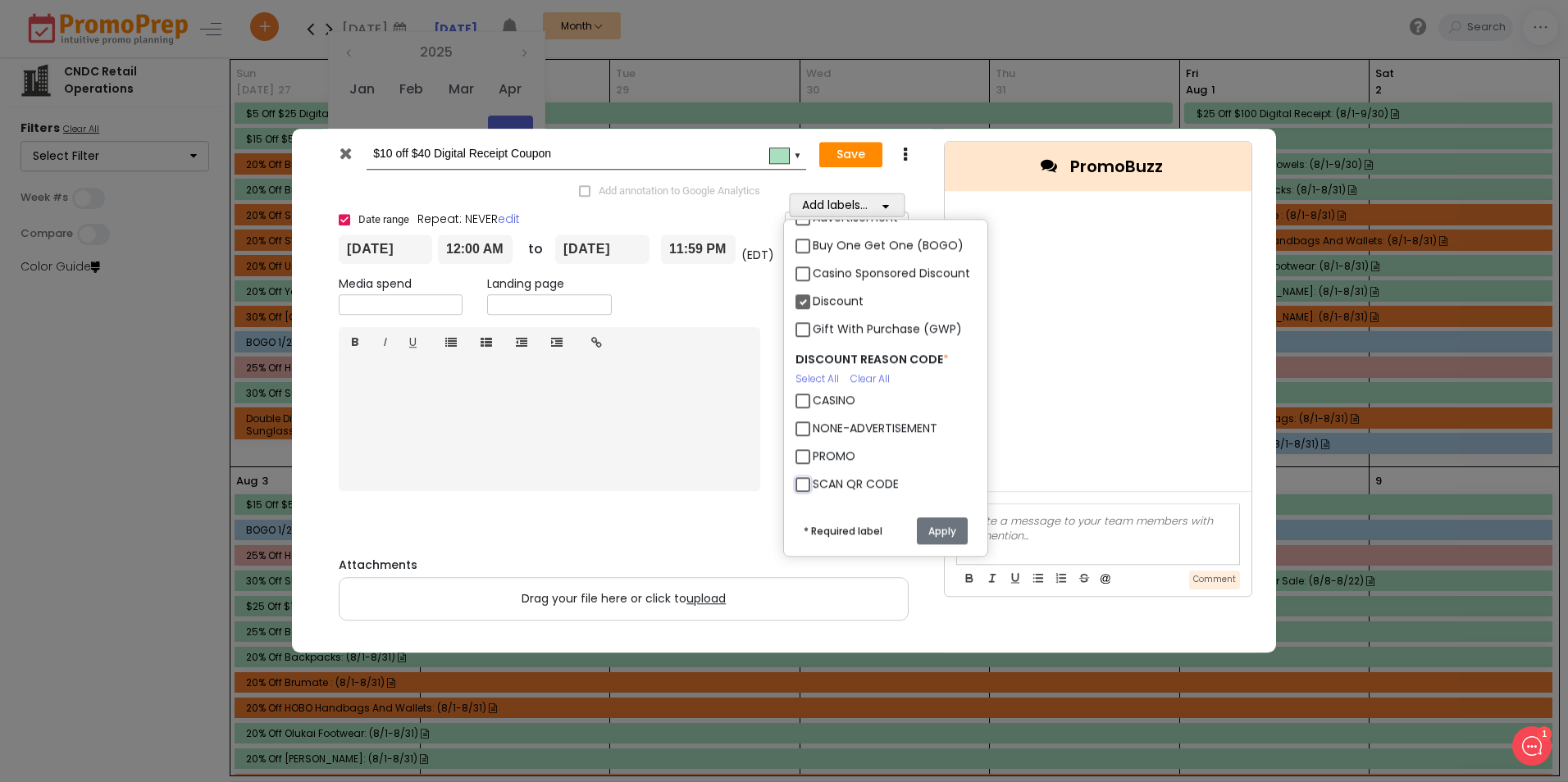
checkbox input "true"
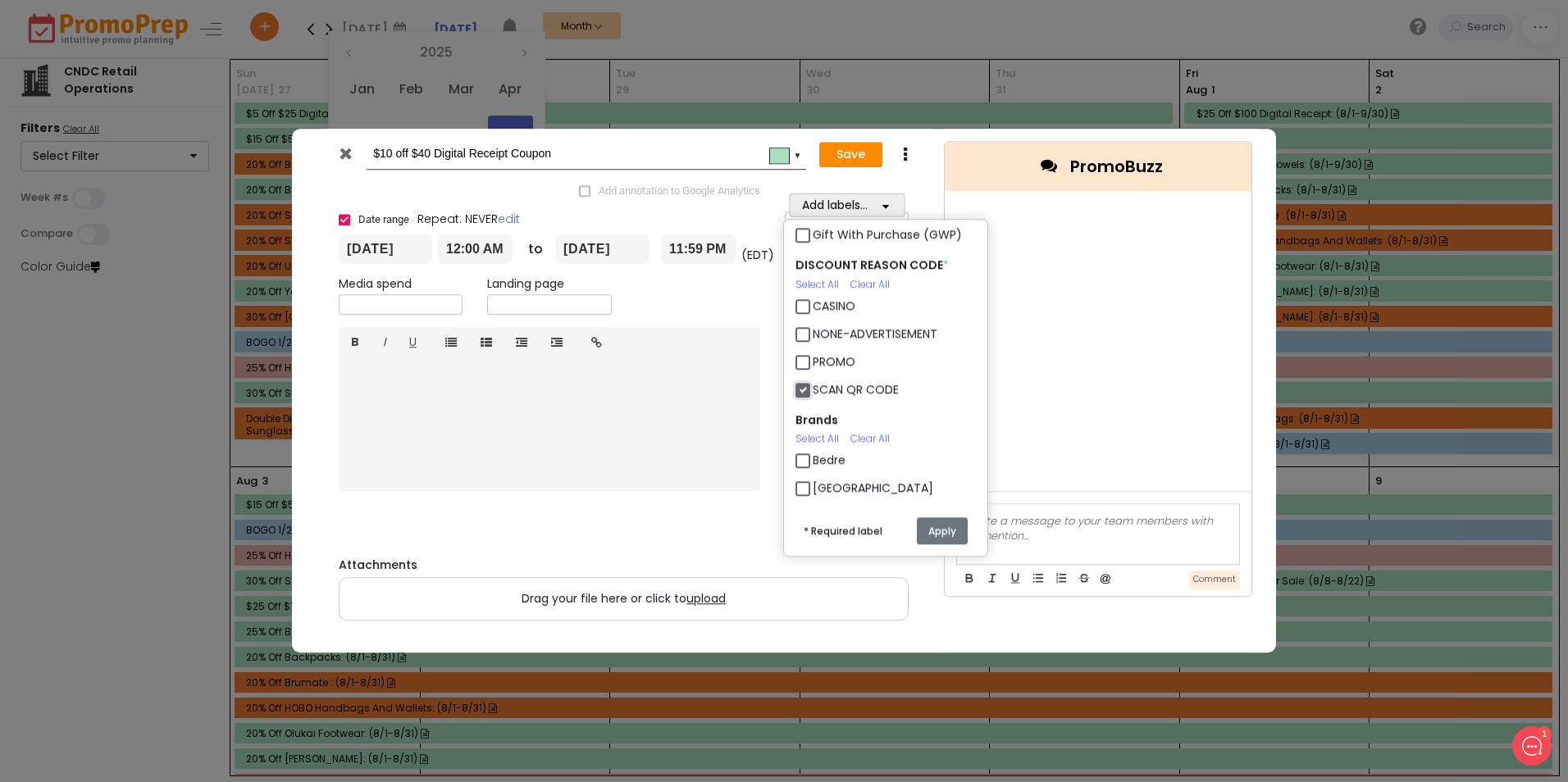
scroll to position [1472, 0]
click at [943, 524] on button "Apply" at bounding box center [941, 530] width 51 height 27
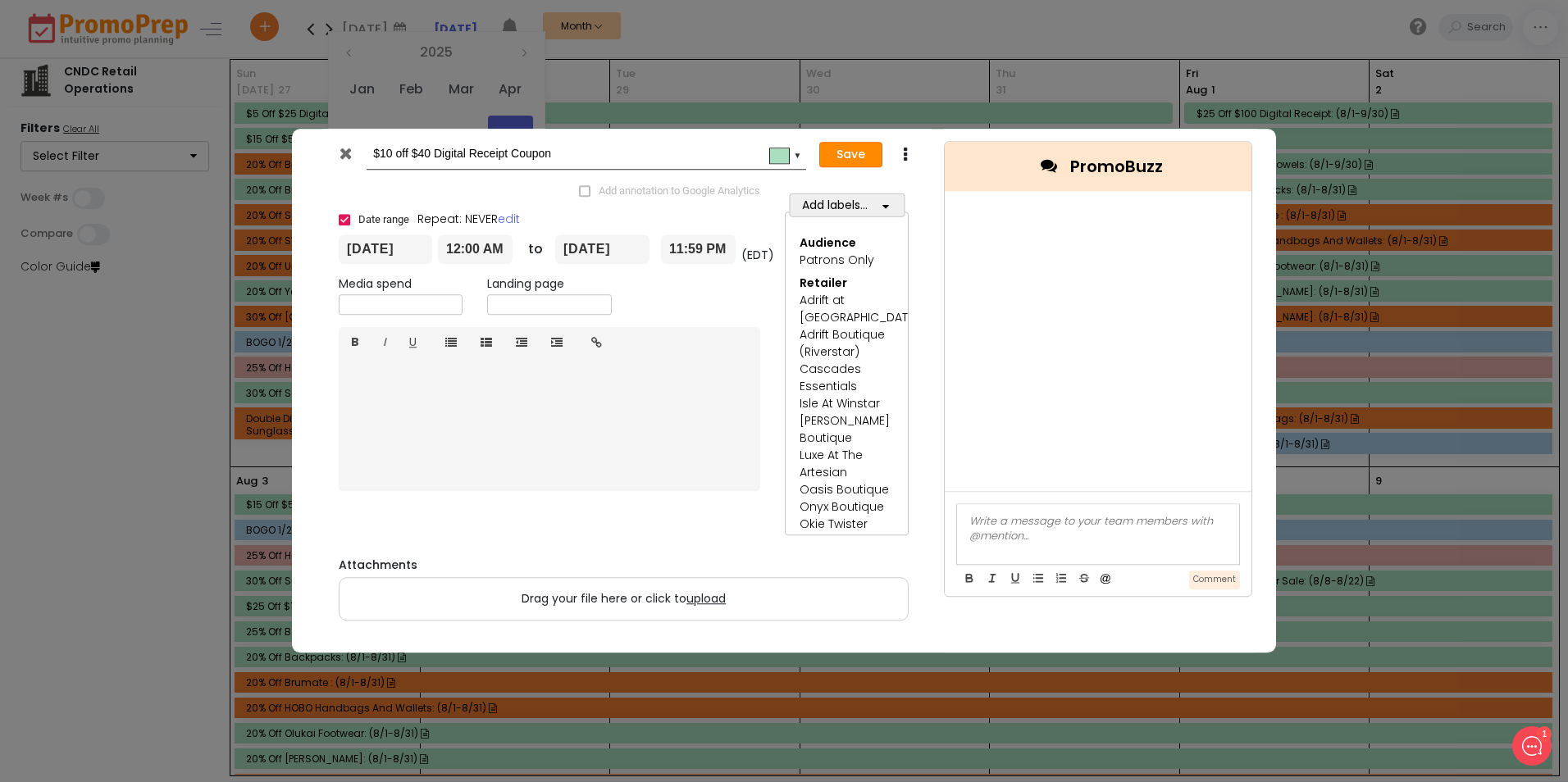
click at [849, 156] on button "Save" at bounding box center [850, 155] width 63 height 27
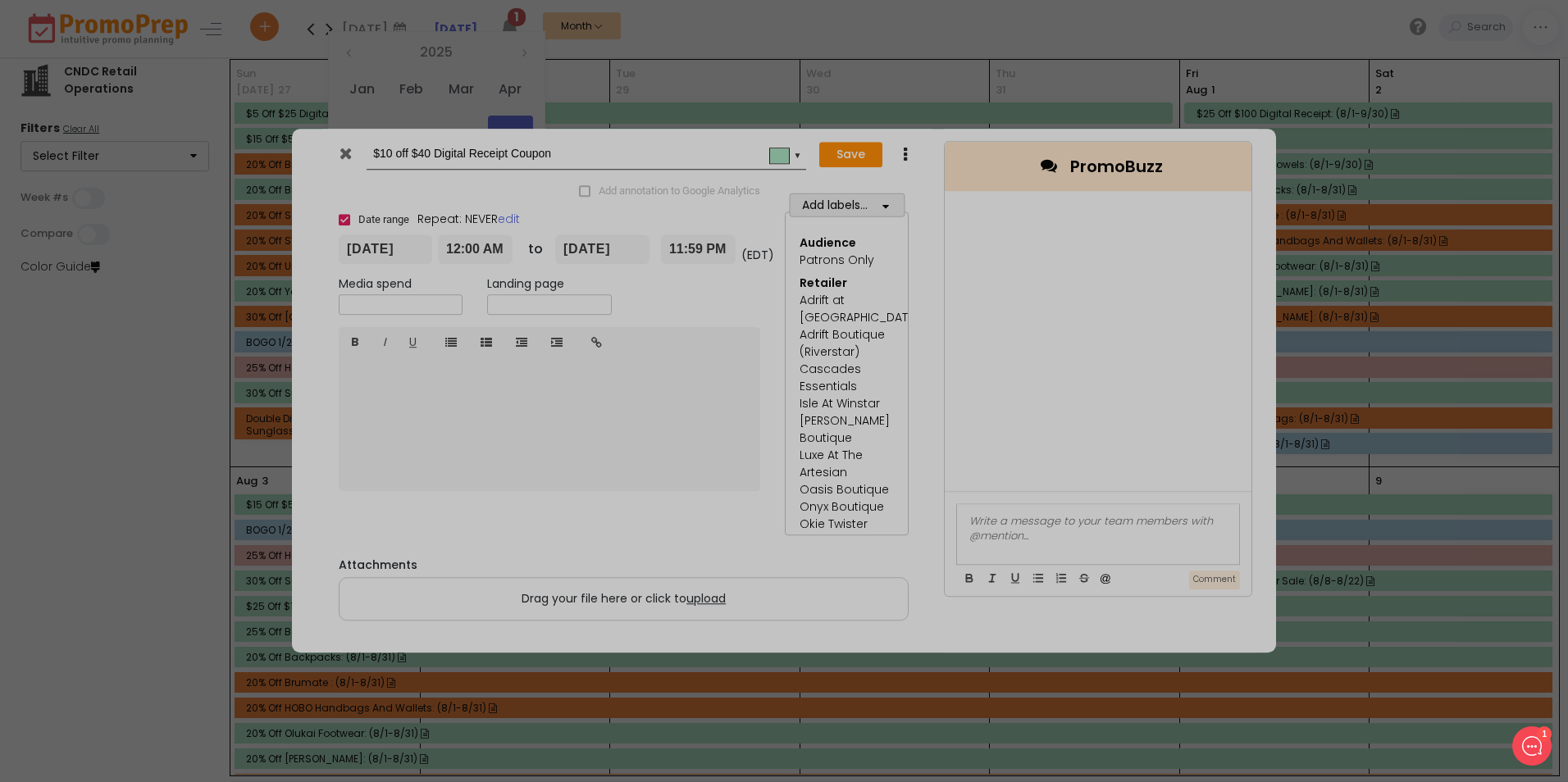
type input "[DATE]"
type input "00:00"
type input "[DATE]"
type input "23:59"
